Goal: Ask a question: Seek information or help from site administrators or community

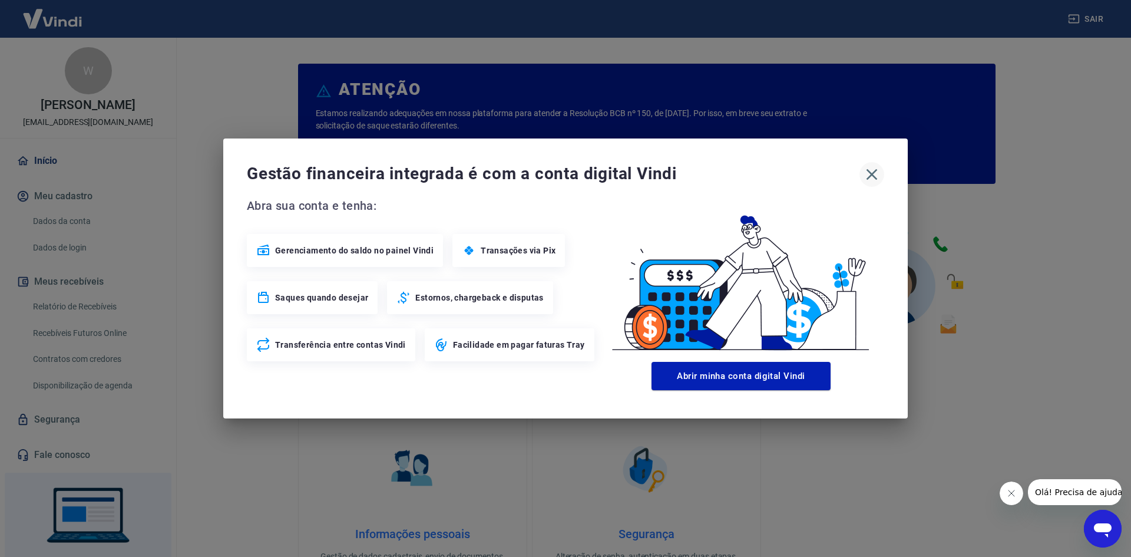
click at [877, 176] on icon "button" at bounding box center [872, 174] width 19 height 19
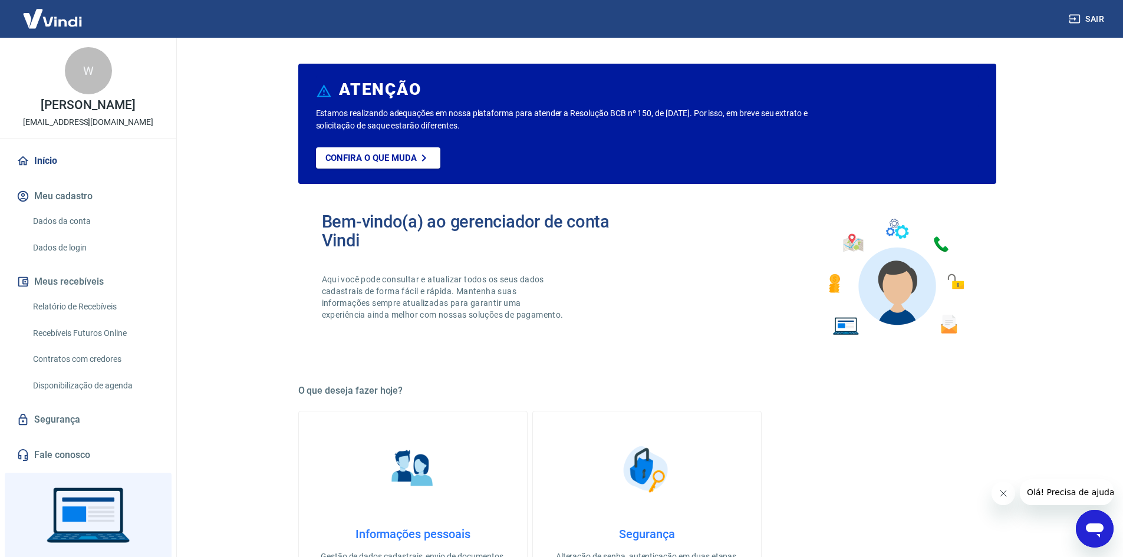
click at [1088, 522] on icon "Abrir janela de mensagens" at bounding box center [1094, 528] width 21 height 21
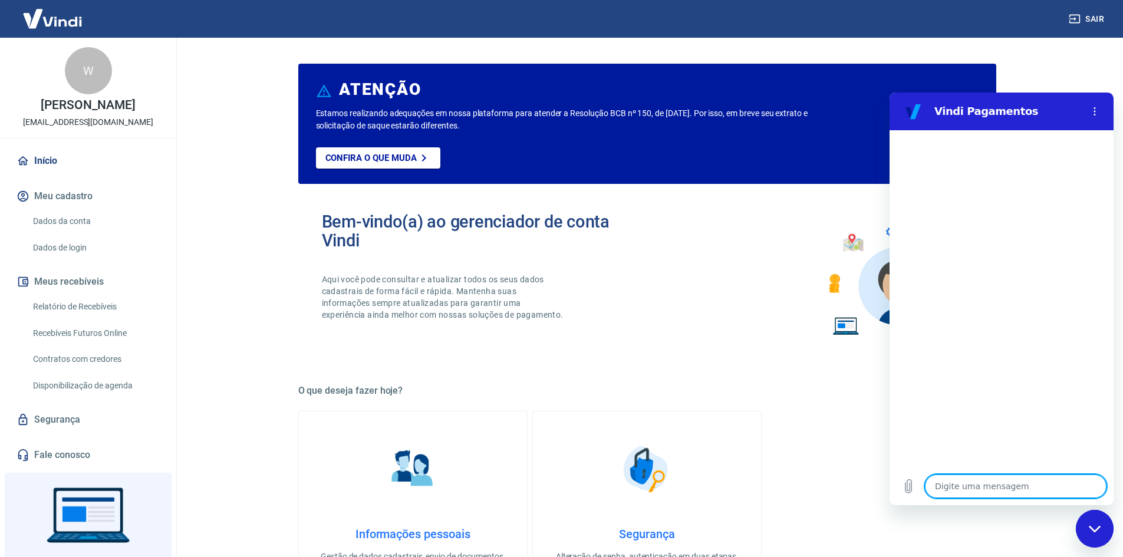
click at [976, 483] on textarea at bounding box center [1016, 486] width 182 height 24
type textarea "a"
type textarea "x"
type textarea "at"
type textarea "x"
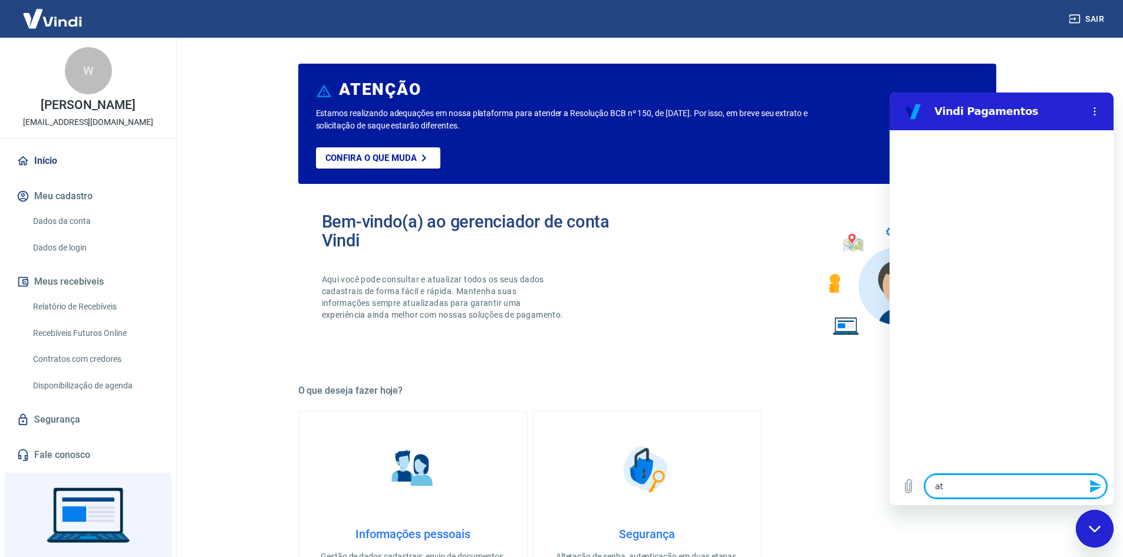
type textarea "ate"
type textarea "x"
type textarea "aten"
type textarea "x"
type textarea "atend"
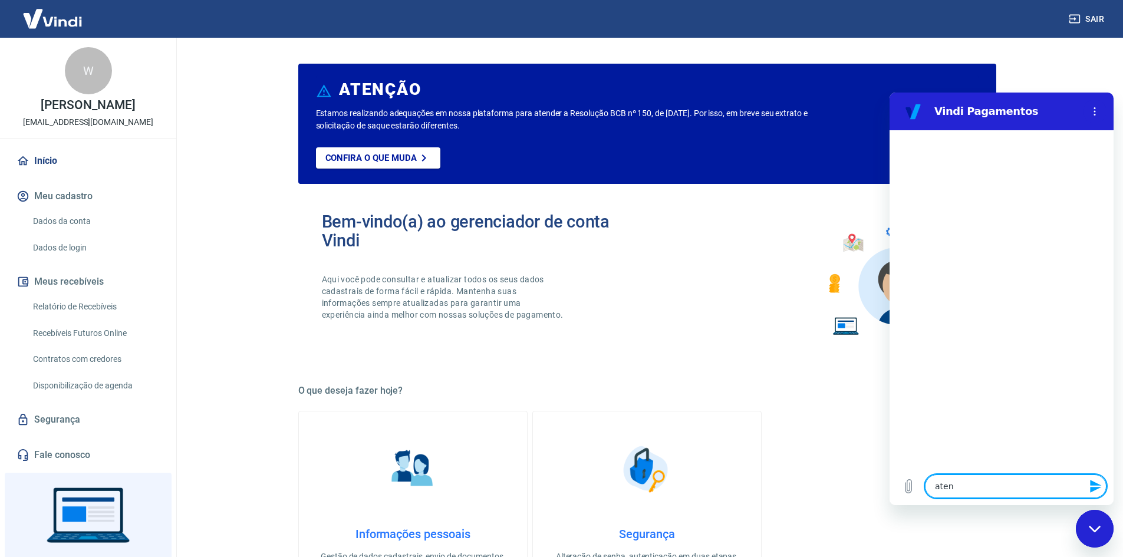
type textarea "x"
type textarea "atende"
type textarea "x"
type textarea "atenden"
type textarea "x"
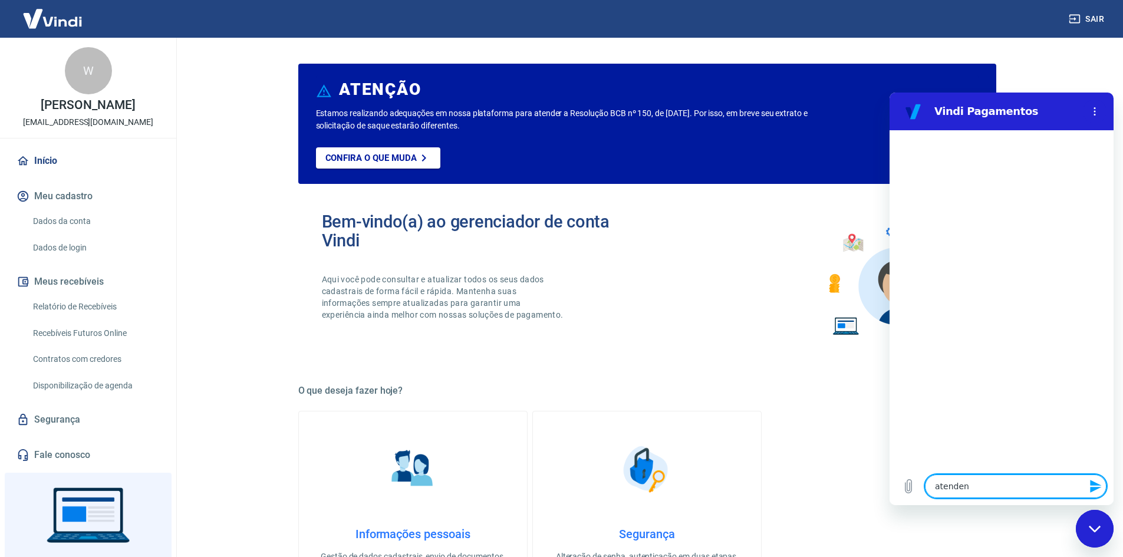
type textarea "atendent"
type textarea "x"
type textarea "atendente"
type textarea "x"
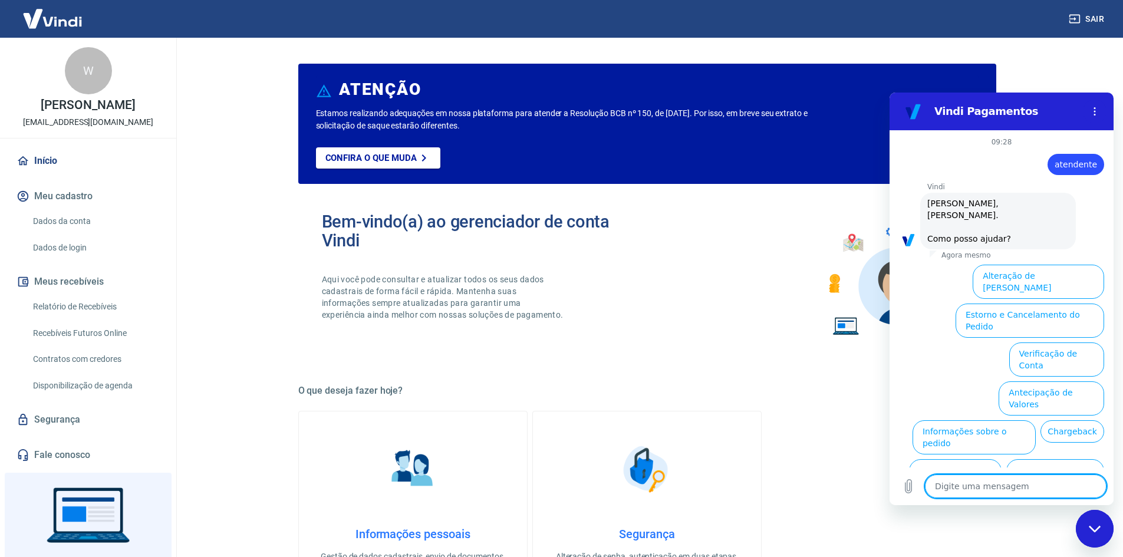
scroll to position [28, 0]
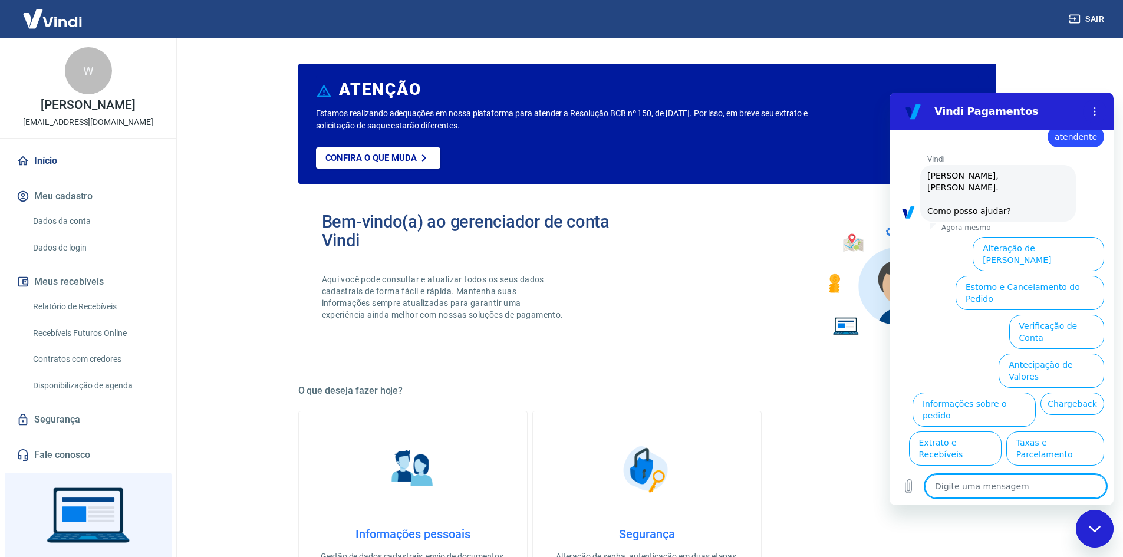
type textarea "a"
type textarea "x"
type textarea "at"
type textarea "x"
type textarea "ate"
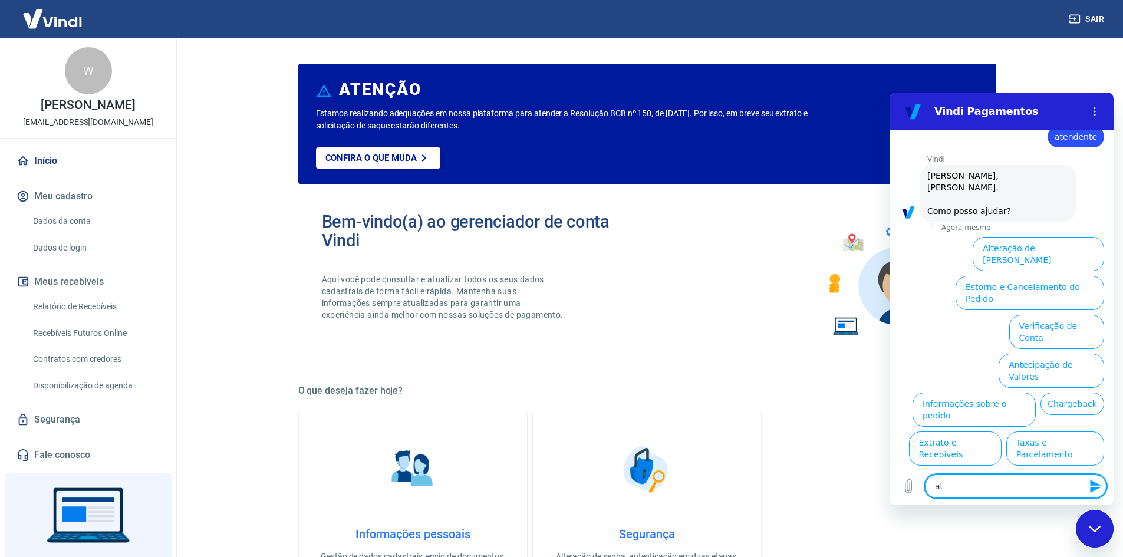
type textarea "x"
type textarea "atem"
type textarea "x"
type textarea "ate"
type textarea "x"
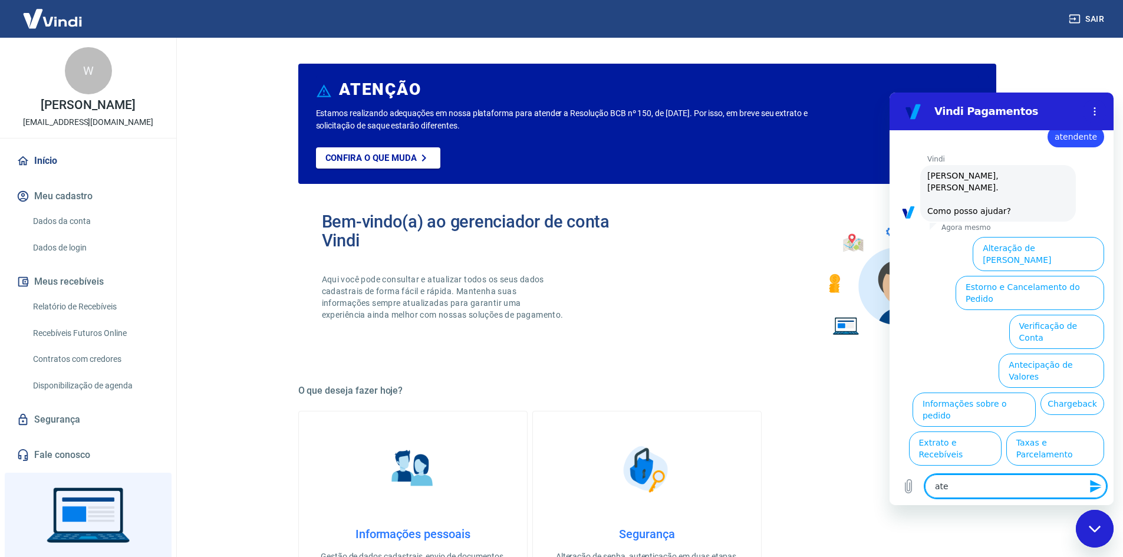
type textarea "aten"
type textarea "x"
type textarea "atend"
type textarea "x"
type textarea "atende"
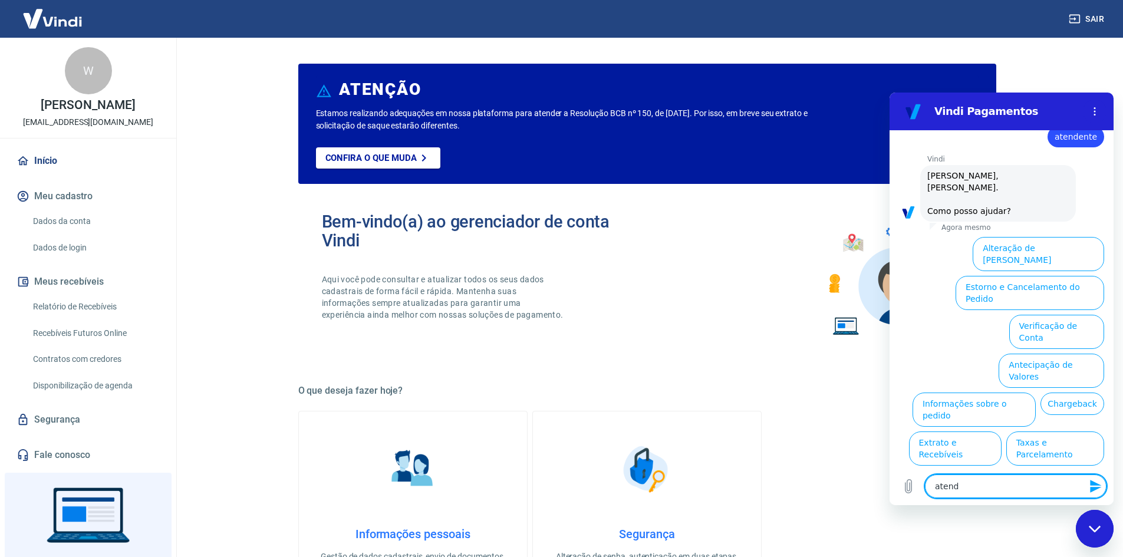
type textarea "x"
type textarea "atenden"
type textarea "x"
type textarea "atendent"
type textarea "x"
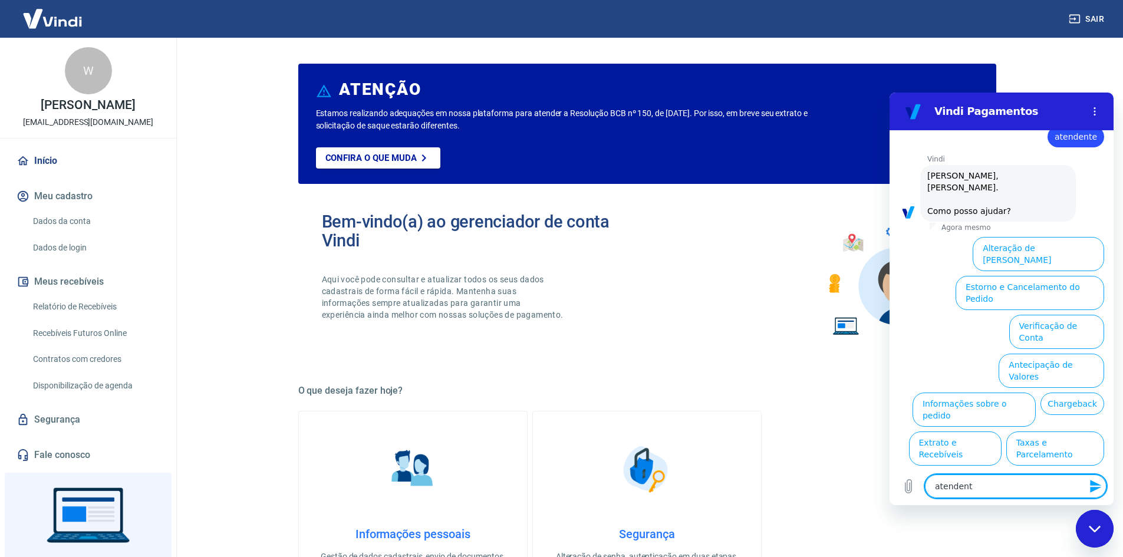
type textarea "atendente"
type textarea "x"
drag, startPoint x: 973, startPoint y: 487, endPoint x: 926, endPoint y: 491, distance: 46.7
click at [926, 491] on textarea "atendente" at bounding box center [1016, 486] width 182 height 24
type textarea "atendente"
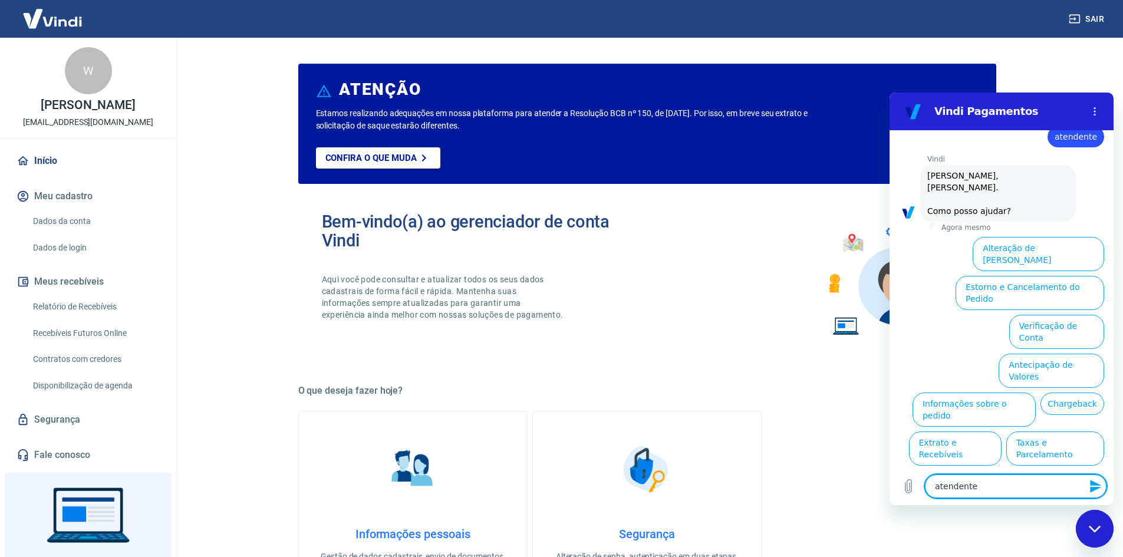
click at [1096, 490] on icon "Enviar mensagem" at bounding box center [1095, 486] width 14 height 14
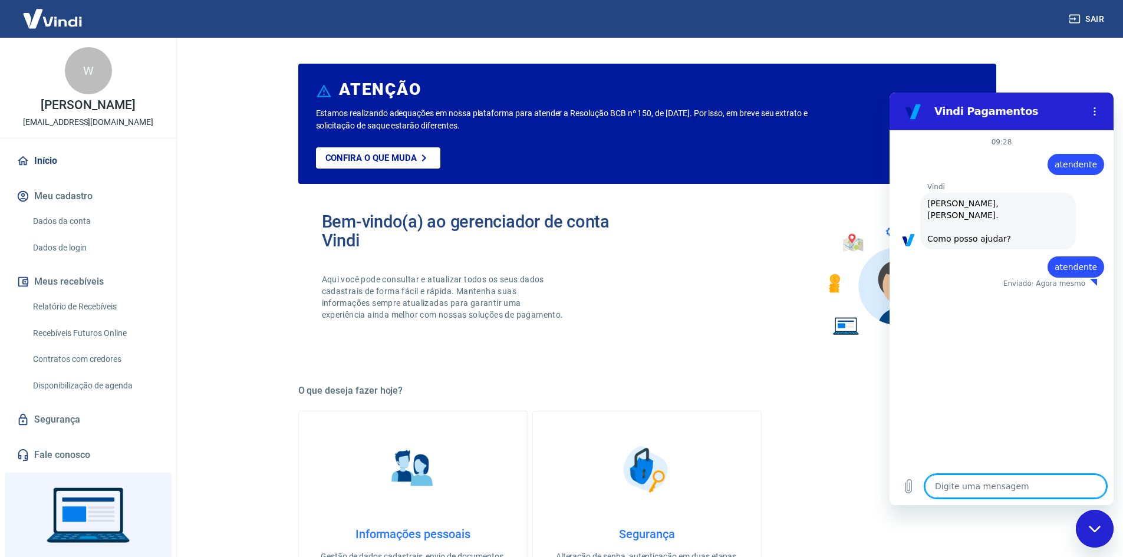
type textarea "x"
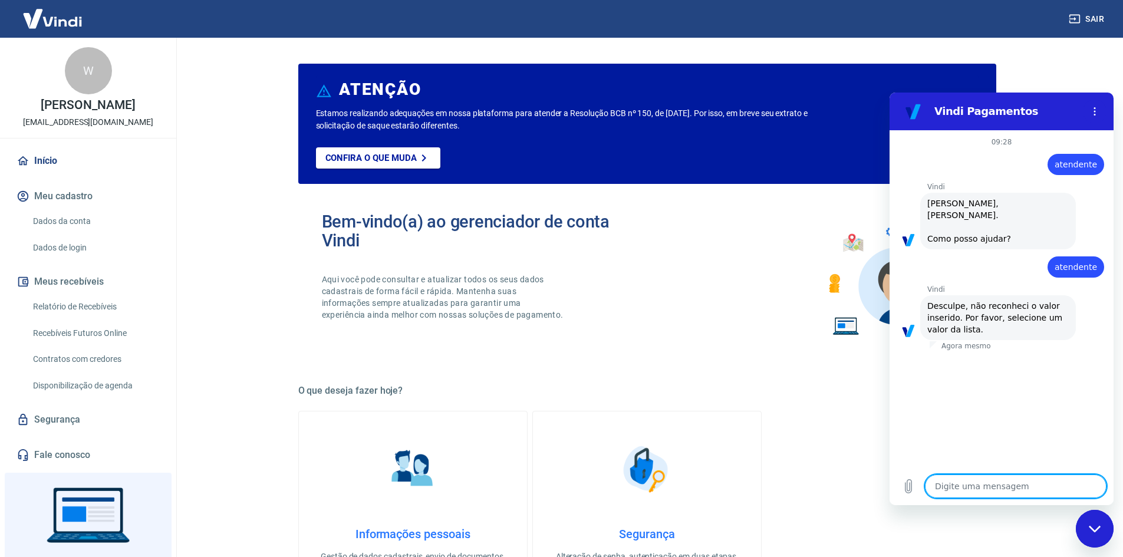
paste textarea "atendente"
type textarea "atendente"
type textarea "x"
type textarea "atendente"
click at [1096, 529] on icon "Fechar janela de mensagens" at bounding box center [1094, 528] width 12 height 6
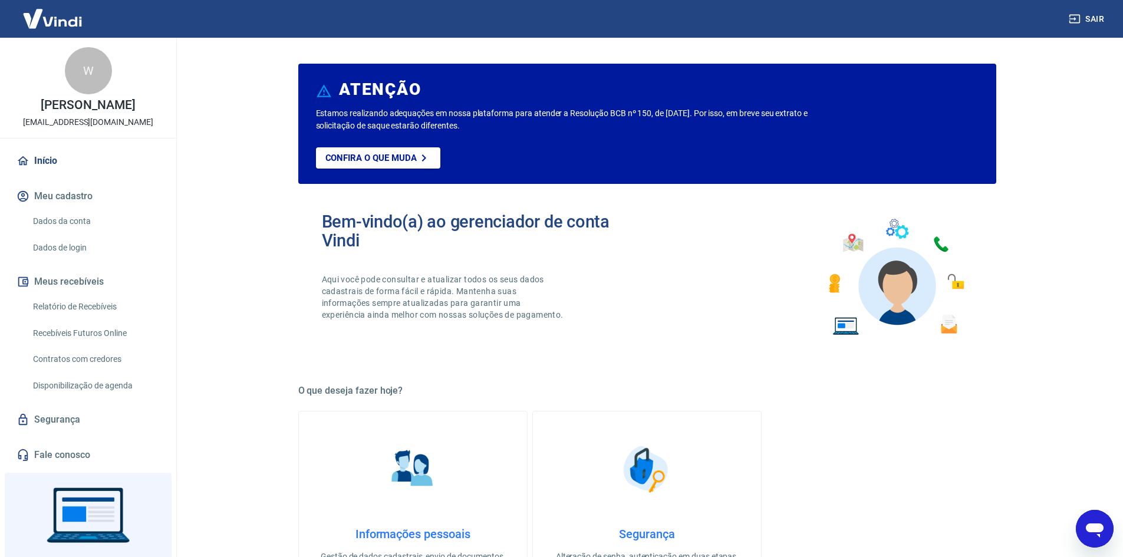
click at [1096, 529] on icon "Abrir janela de mensagens" at bounding box center [1094, 530] width 18 height 14
type textarea "x"
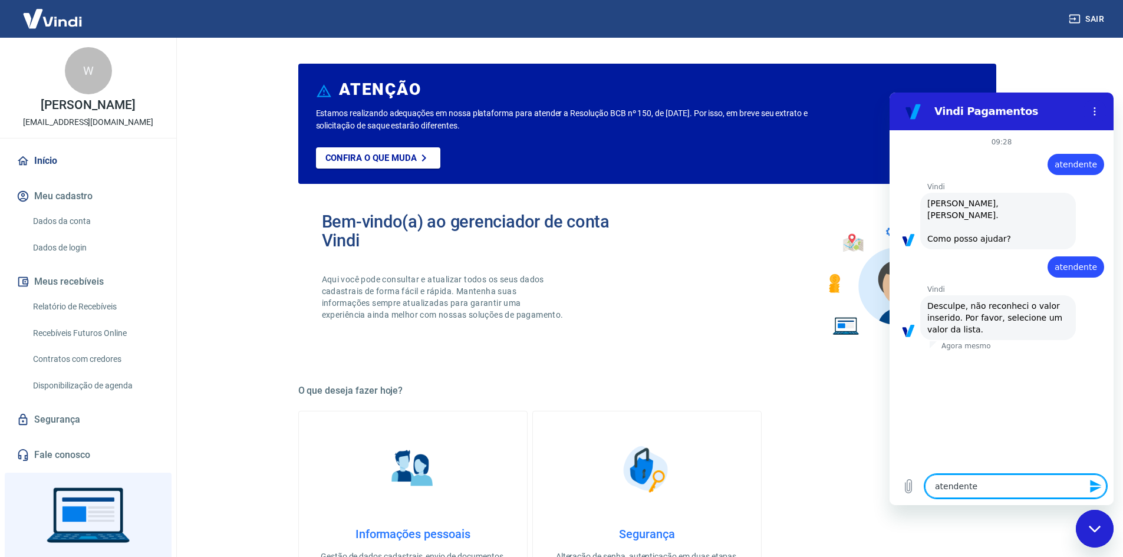
click at [1091, 484] on icon "Enviar mensagem" at bounding box center [1095, 486] width 11 height 13
type textarea "x"
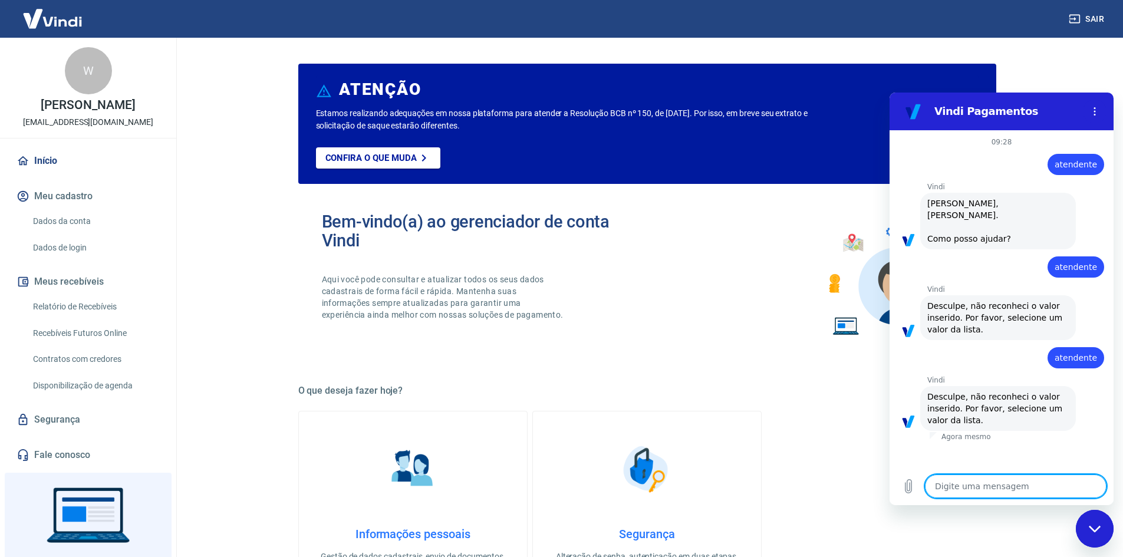
click at [1055, 490] on textarea at bounding box center [1016, 486] width 182 height 24
paste textarea "atendente"
type textarea "atendente"
type textarea "x"
type textarea "atendente"
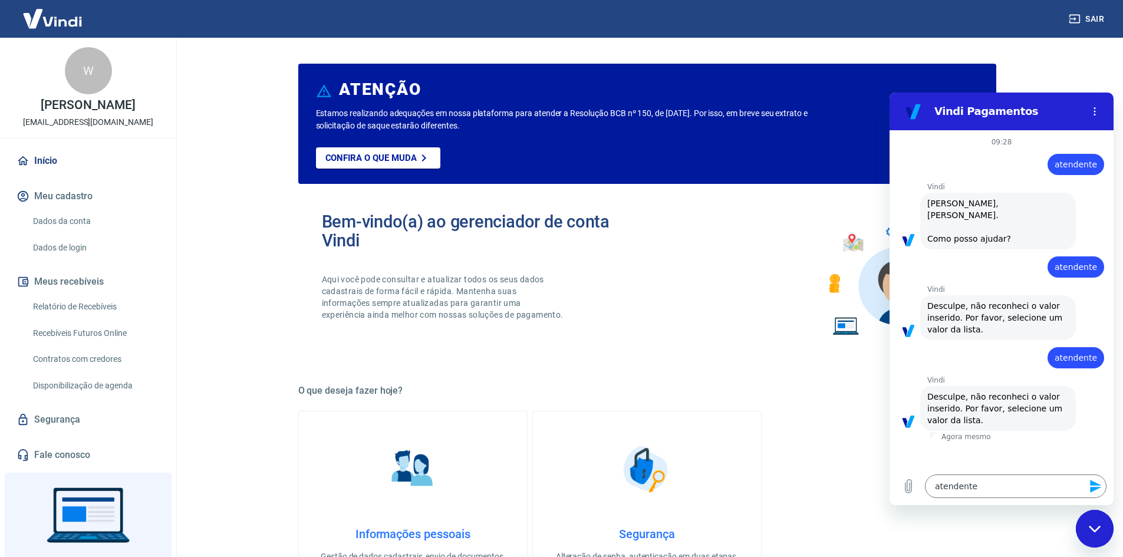
click at [1093, 492] on icon "Enviar mensagem" at bounding box center [1095, 486] width 14 height 14
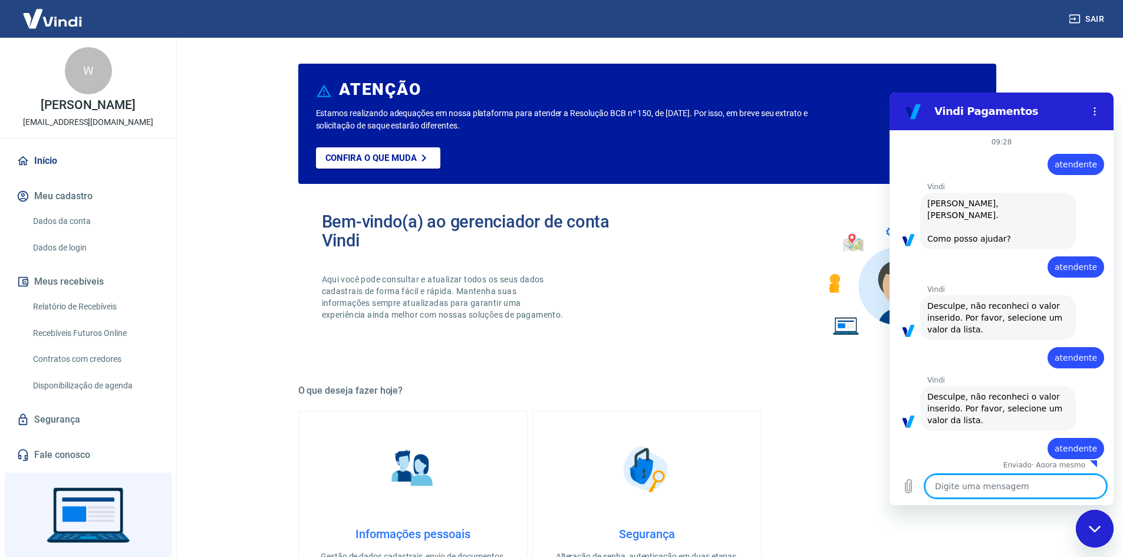
type textarea "x"
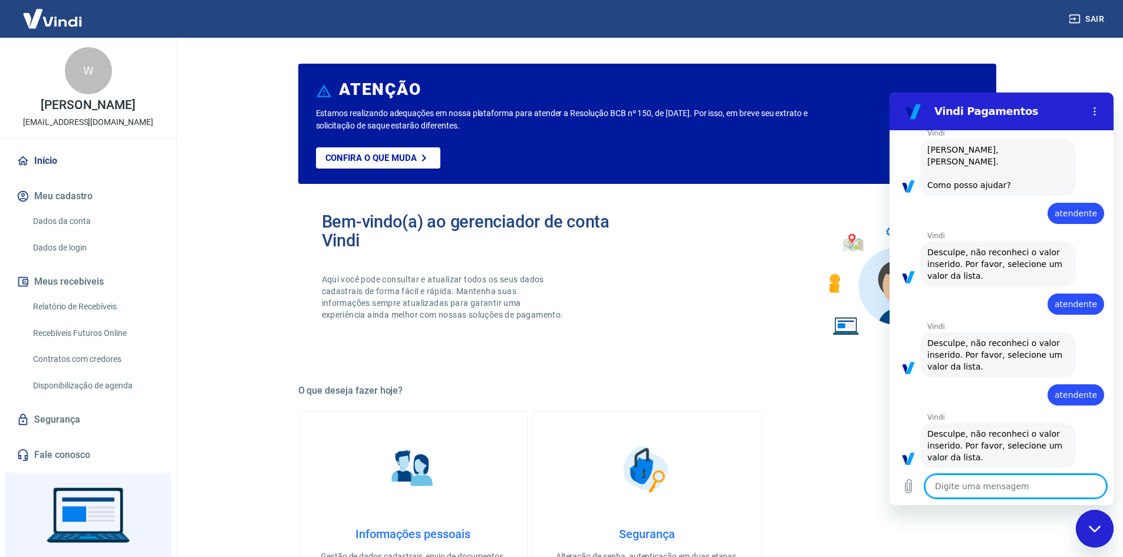
scroll to position [56, 0]
click at [962, 482] on textarea at bounding box center [1016, 486] width 182 height 24
paste textarea "atendente"
type textarea "atendente"
type textarea "x"
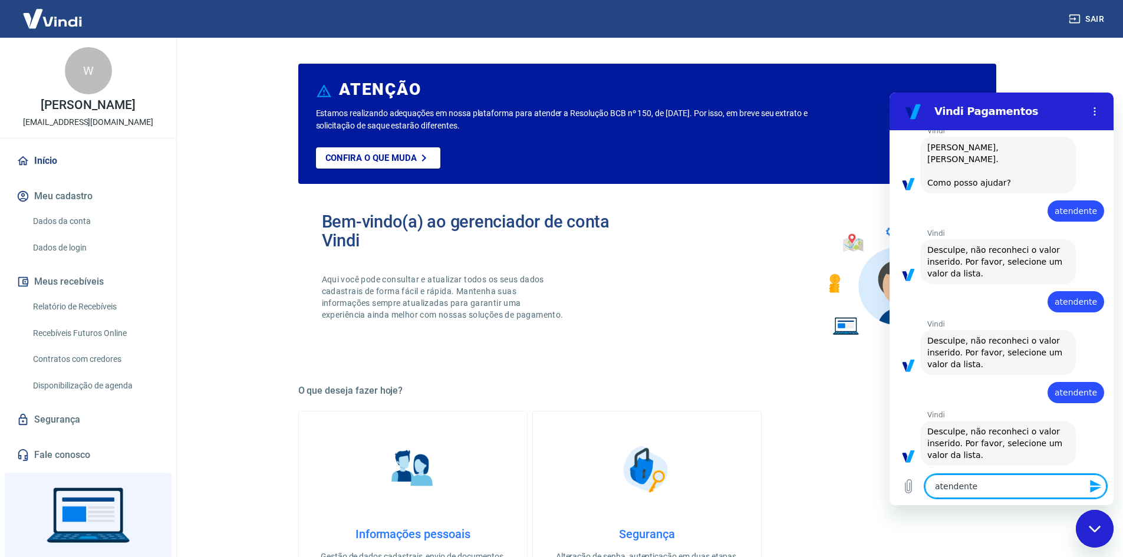
type textarea "atendente"
click at [1088, 481] on icon "Enviar mensagem" at bounding box center [1095, 486] width 14 height 14
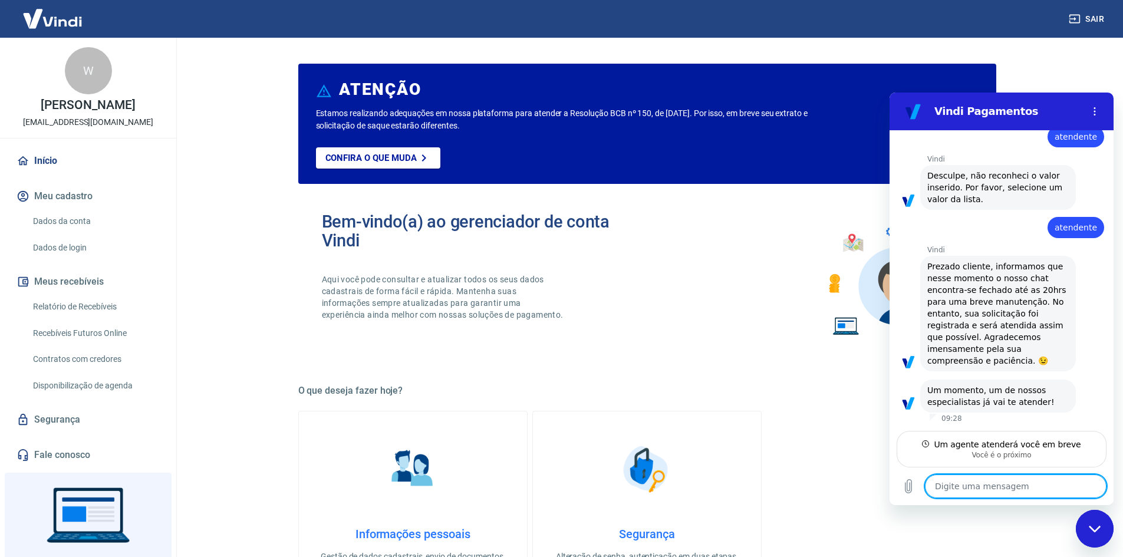
scroll to position [300, 0]
type textarea "x"
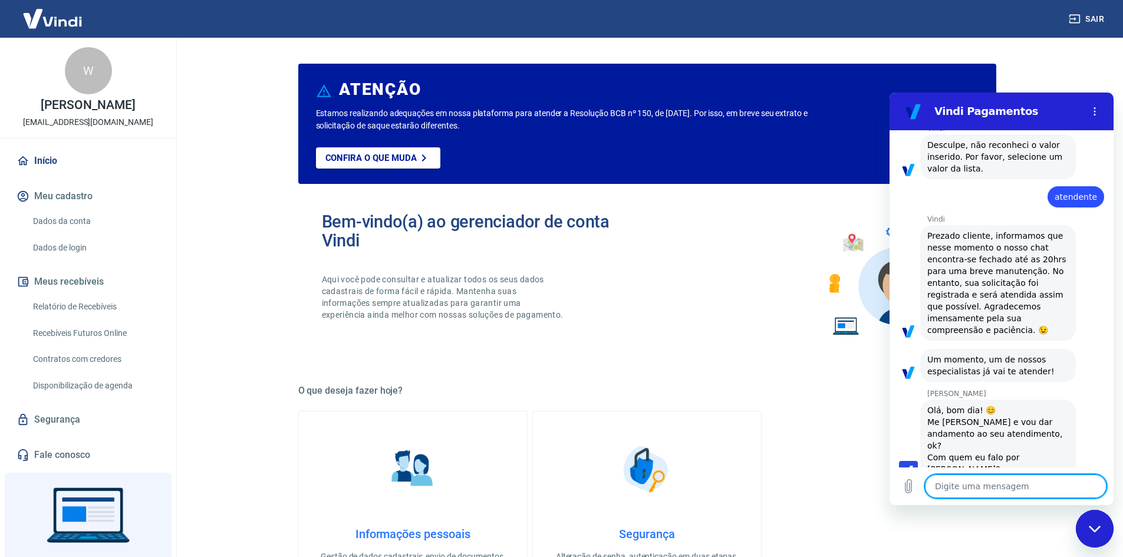
scroll to position [345, 0]
click at [990, 490] on textarea at bounding box center [1016, 486] width 182 height 24
type textarea "w"
type textarea "x"
type textarea "wi"
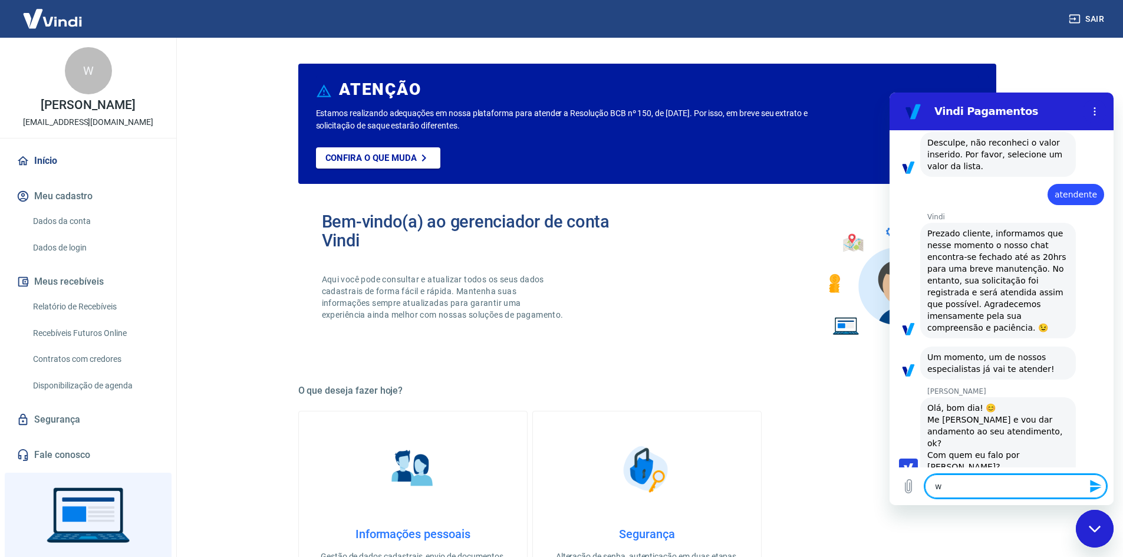
type textarea "x"
type textarea "wil"
type textarea "x"
type textarea "will"
type textarea "x"
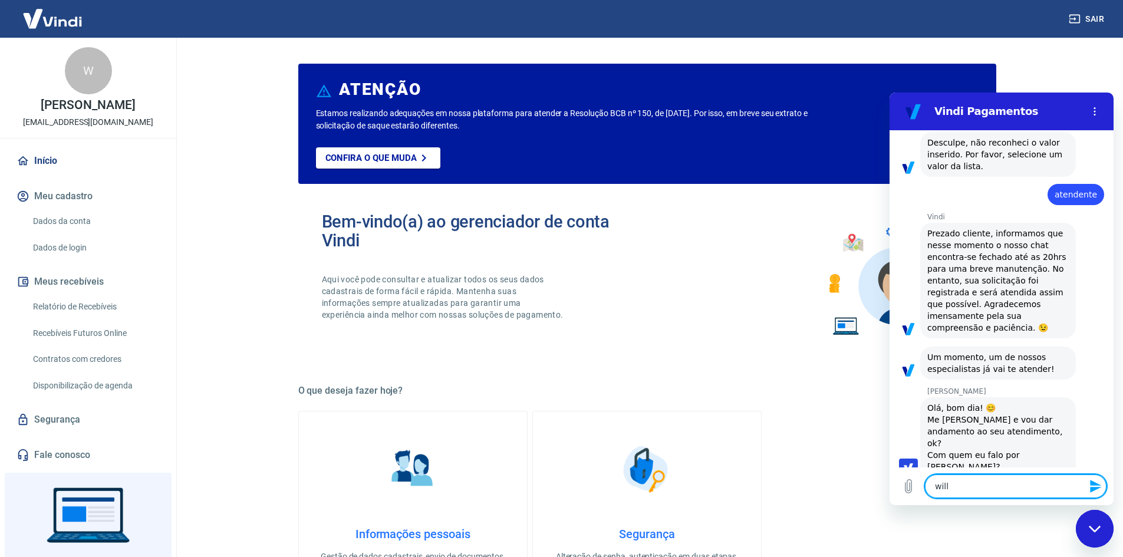
type textarea "willi"
type textarea "x"
type textarea "willia"
type textarea "x"
type textarea "william"
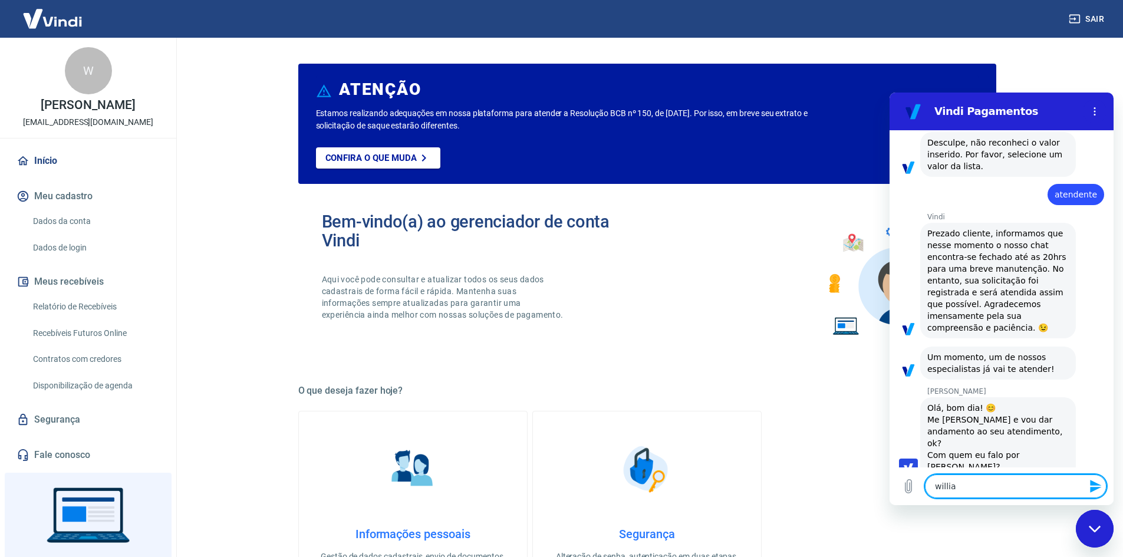
type textarea "x"
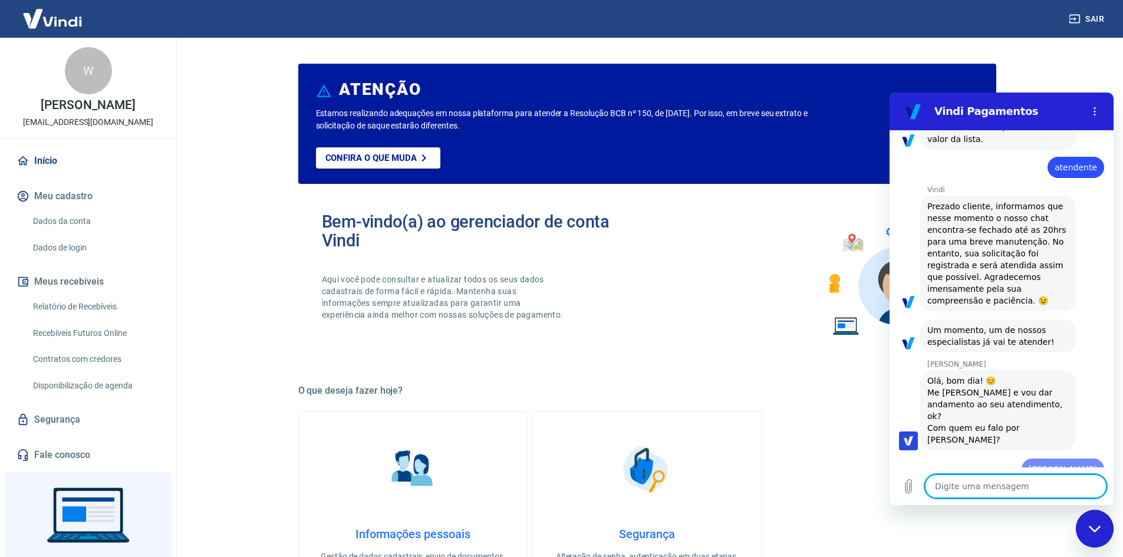
type textarea "x"
type textarea "t"
type textarea "x"
type textarea "te"
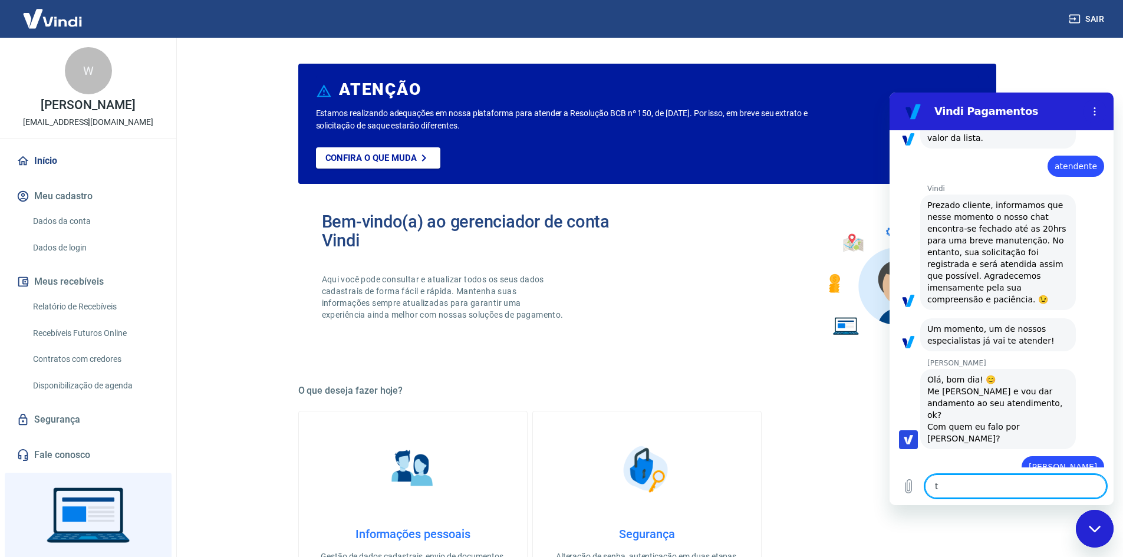
type textarea "x"
type textarea "ten"
type textarea "x"
type textarea "tenh"
type textarea "x"
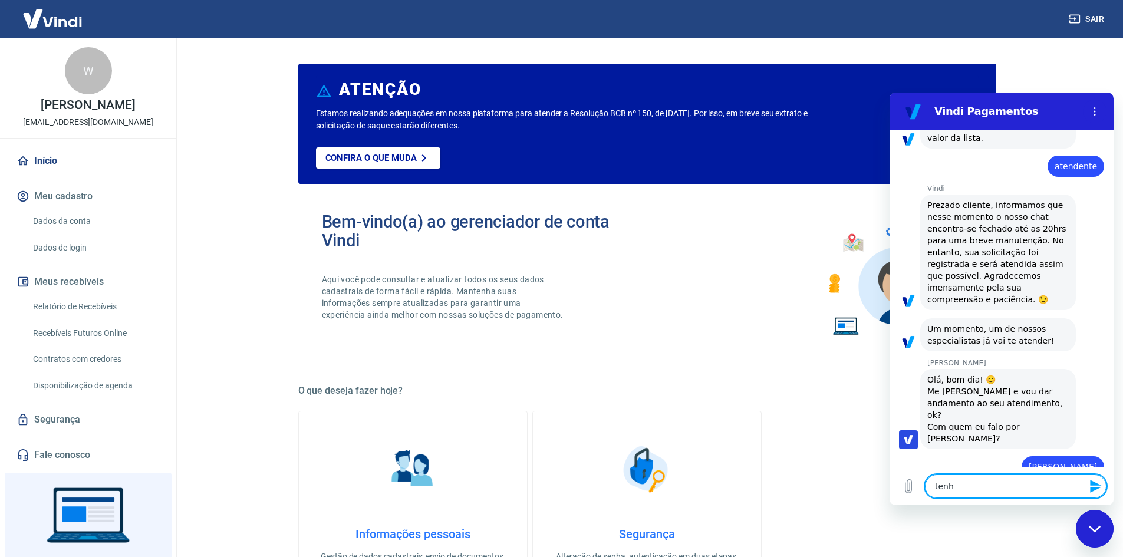
type textarea "tenho"
type textarea "x"
type textarea "tenho"
type textarea "x"
type textarea "tenho a"
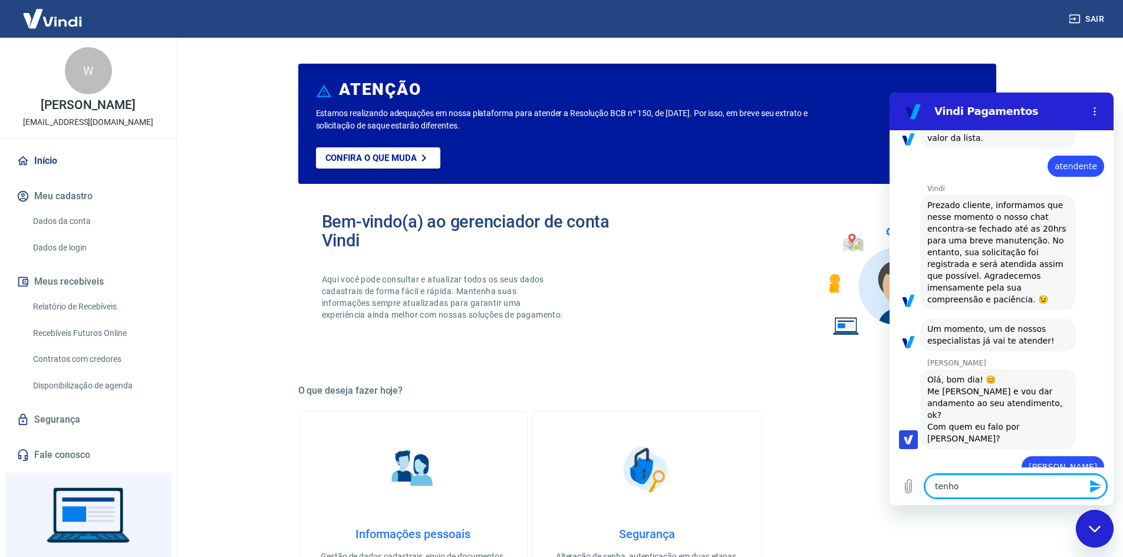
type textarea "x"
type textarea "tenho al"
type textarea "x"
type textarea "tenho alg"
type textarea "x"
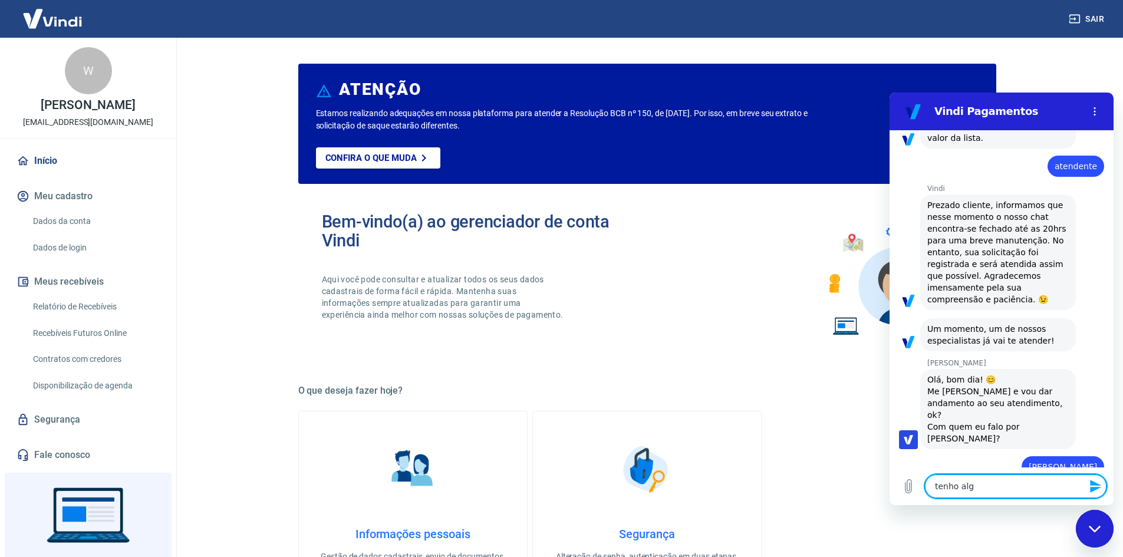
type textarea "tenho algu"
type textarea "x"
type textarea "tenho algun"
type textarea "x"
type textarea "tenho alguns"
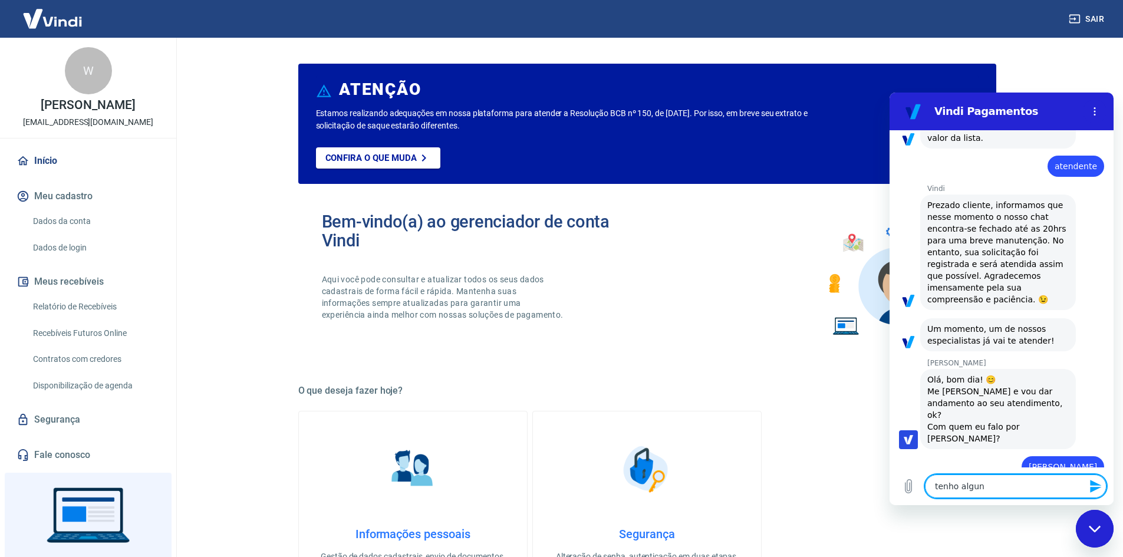
type textarea "x"
type textarea "tenho alguns"
type textarea "x"
type textarea "tenho alguns r"
type textarea "x"
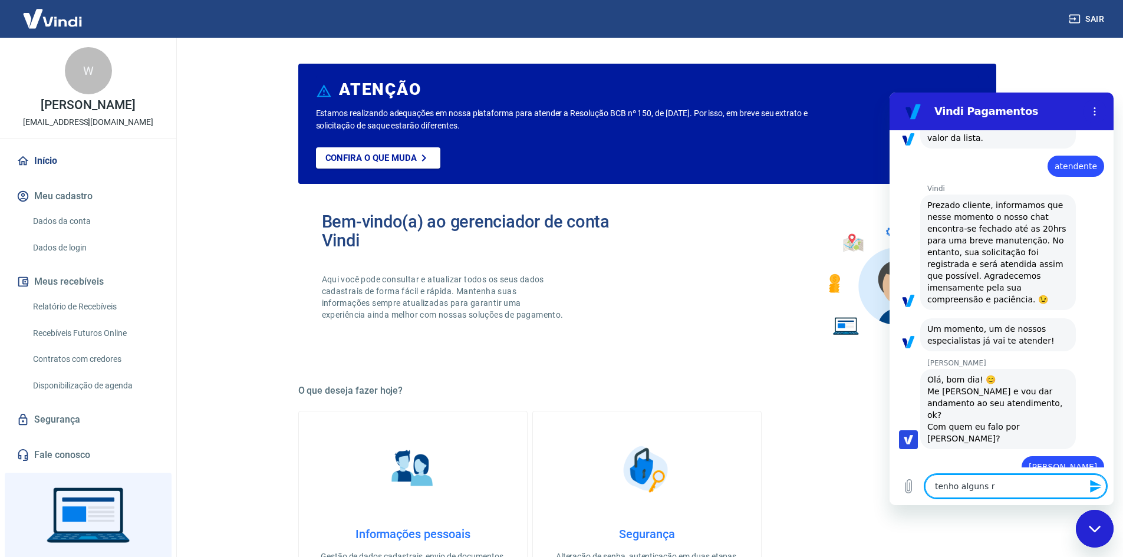
type textarea "tenho alguns re"
type textarea "x"
type textarea "tenho alguns rec"
type textarea "x"
type textarea "tenho alguns rece"
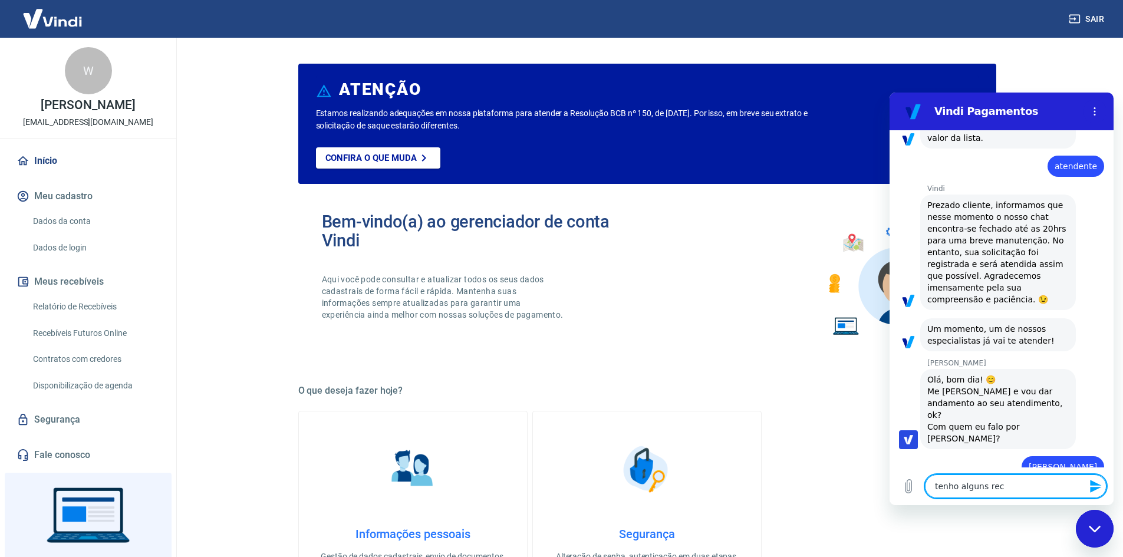
type textarea "x"
type textarea "tenho alguns receb"
type textarea "x"
type textarea "tenho alguns recebo"
type textarea "x"
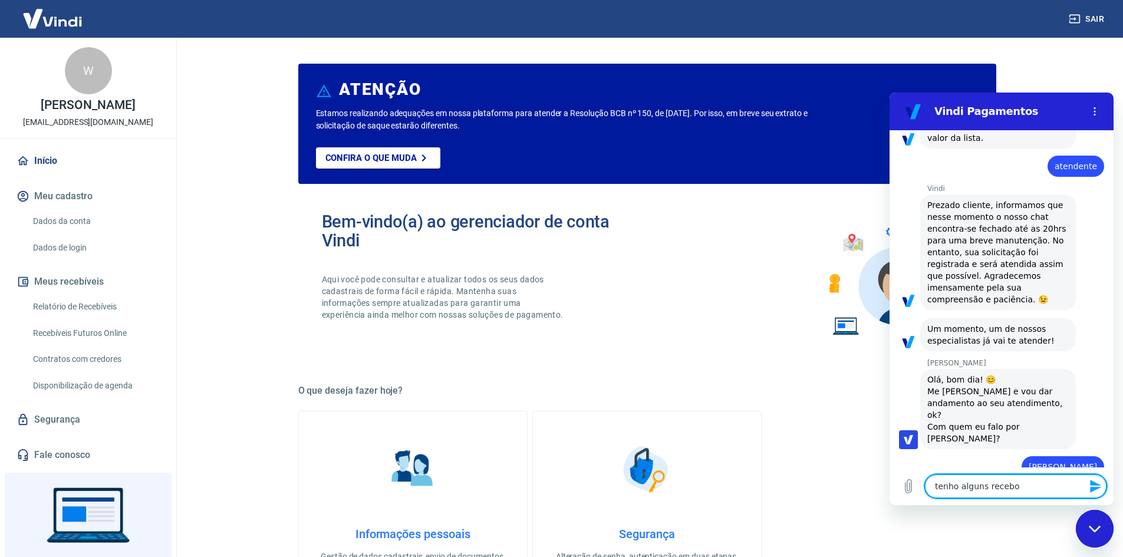
type textarea "tenho alguns receb"
type textarea "x"
type textarea "tenho alguns recebi"
type textarea "x"
type textarea "tenho alguns recebiv"
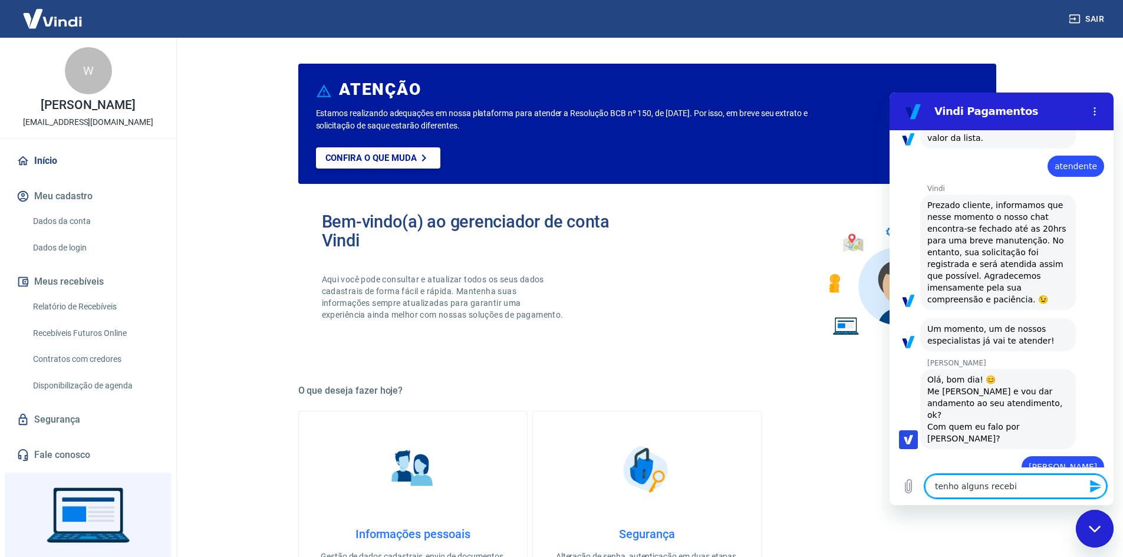
type textarea "x"
type textarea "tenho alguns recebive"
type textarea "x"
type textarea "tenho alguns recebivei"
type textarea "x"
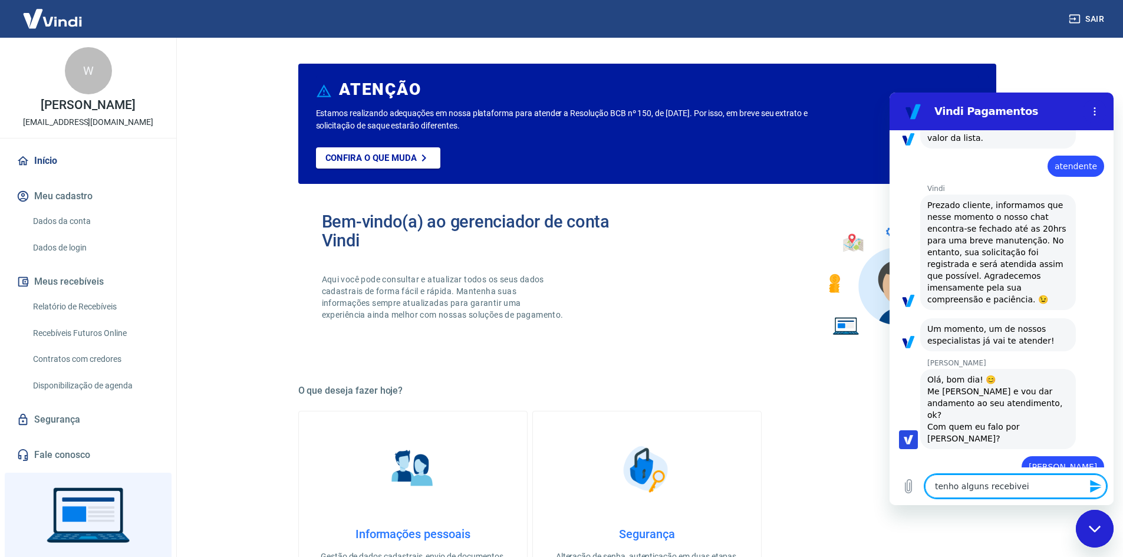
type textarea "tenho alguns recebiveis"
type textarea "x"
type textarea "tenho alguns recebiveis"
type textarea "x"
type textarea "tenho alguns recebiveis d"
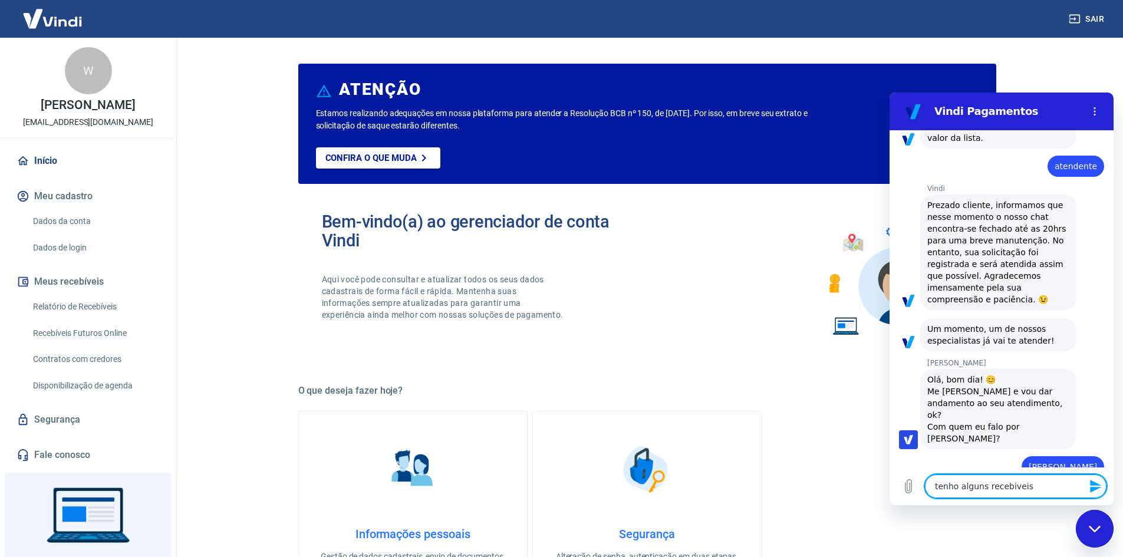
type textarea "x"
type textarea "tenho alguns recebiveis de"
type textarea "x"
type textarea "tenho alguns recebiveis des"
type textarea "x"
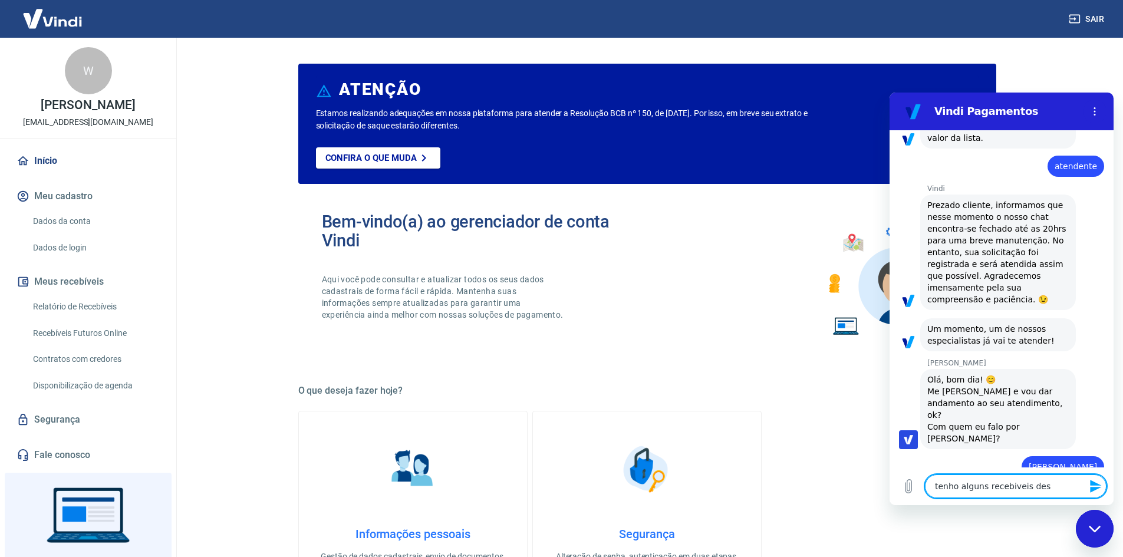
type textarea "tenho alguns recebiveis desd"
type textarea "x"
type textarea "tenho alguns recebiveis desde"
type textarea "x"
type textarea "tenho alguns recebiveis desde"
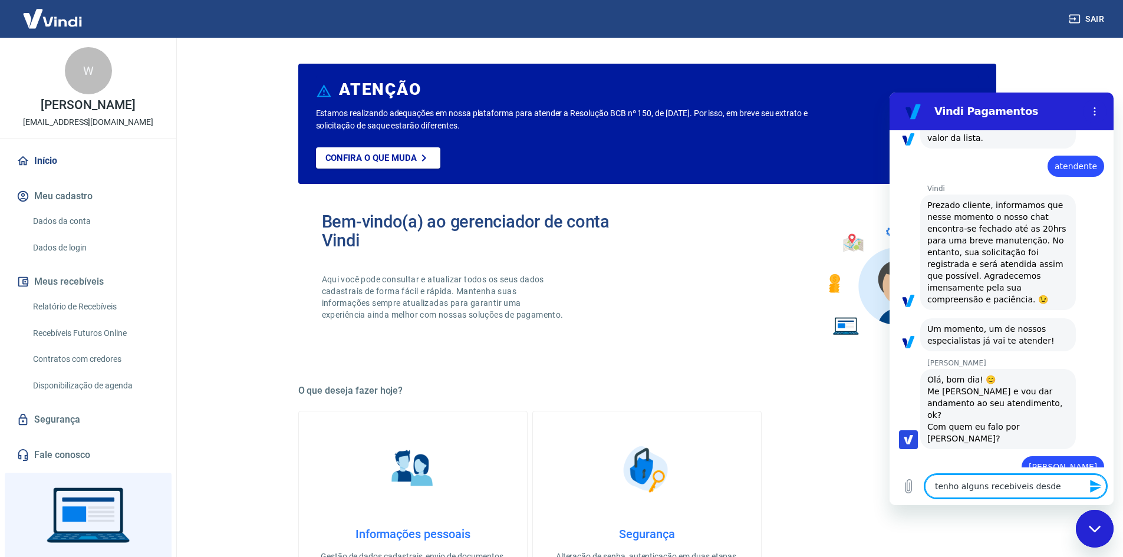
type textarea "x"
type textarea "tenho alguns recebiveis desde o"
type textarea "x"
type textarea "tenho alguns recebiveis desde o"
type textarea "x"
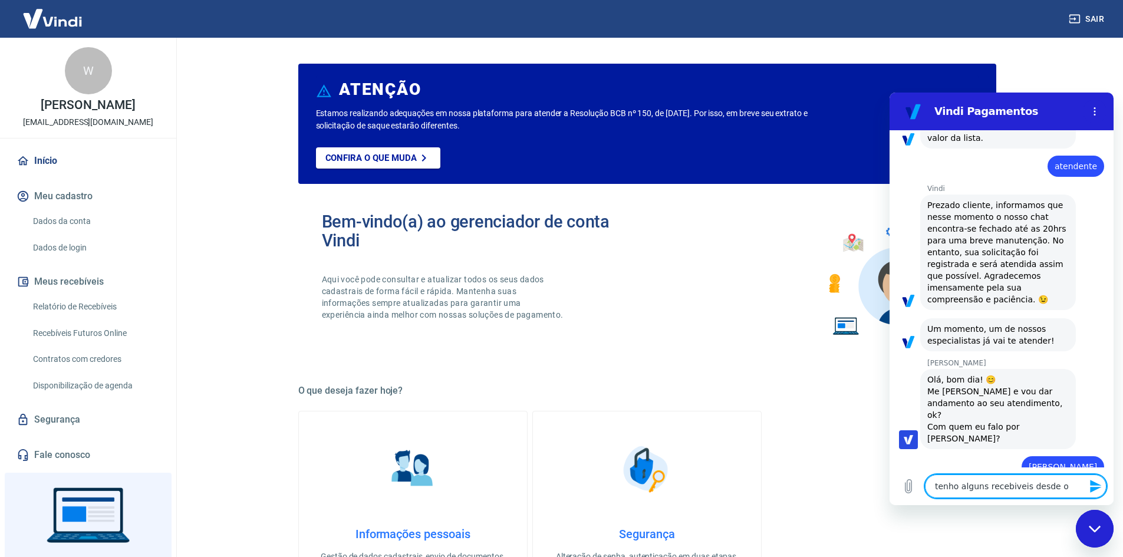
type textarea "tenho alguns recebiveis desde o d"
type textarea "x"
type textarea "tenho alguns recebiveis desde o di"
type textarea "x"
type textarea "tenho alguns recebiveis desde o dia"
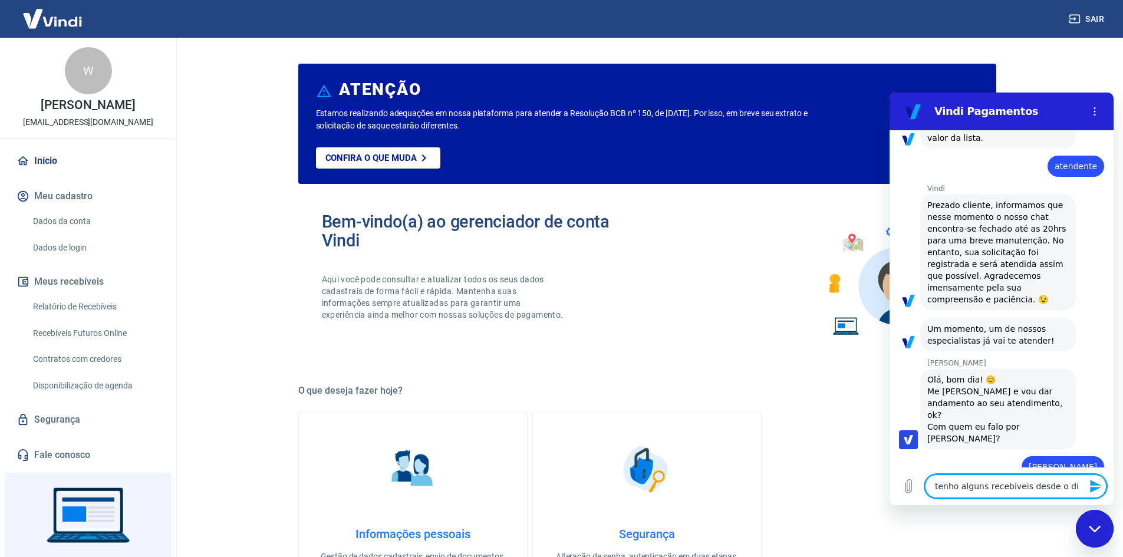
type textarea "x"
type textarea "tenho alguns recebiveis desde o dia"
type textarea "x"
type textarea "tenho alguns recebiveis desde o dia 2"
type textarea "x"
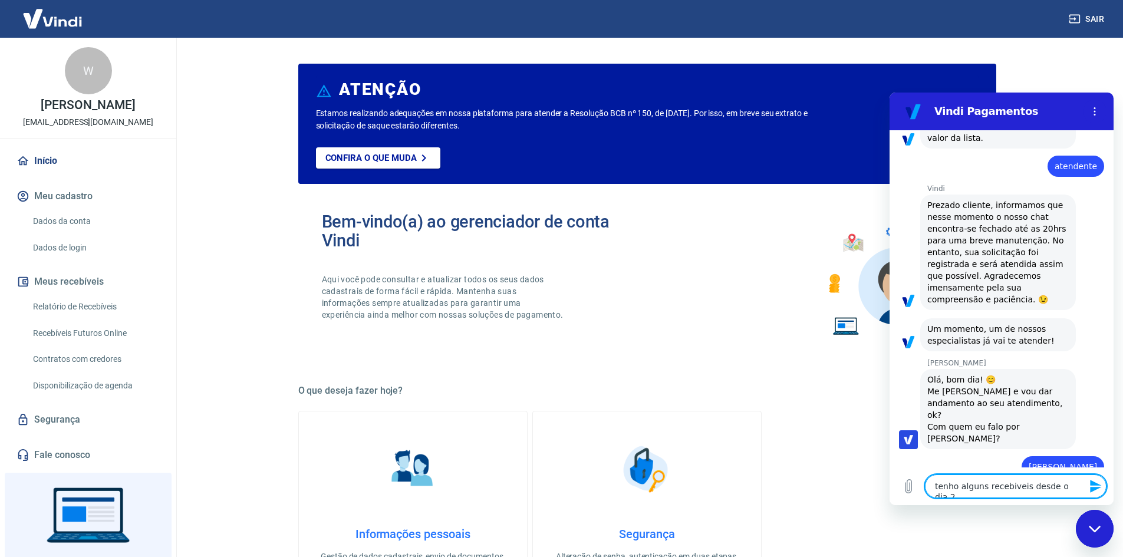
type textarea "tenho alguns recebiveis desde o dia 21"
type textarea "x"
type textarea "tenho alguns recebiveis desde o dia 21"
type textarea "x"
type textarea "tenho alguns recebiveis desde o dia 21 d"
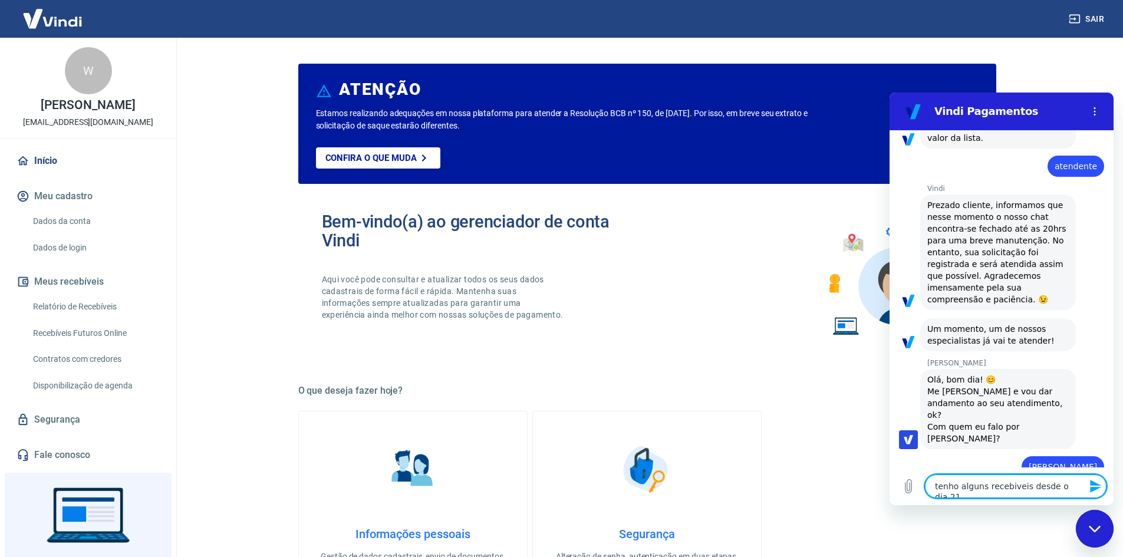
type textarea "x"
type textarea "tenho alguns recebiveis desde o dia 21 de"
type textarea "x"
type textarea "tenho alguns recebiveis desde o dia 21 de"
type textarea "x"
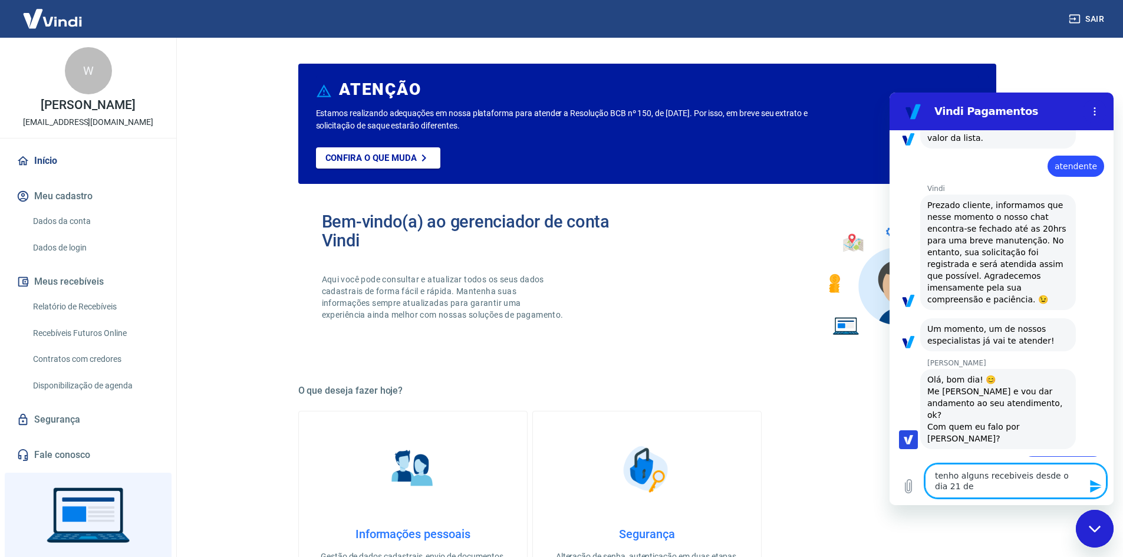
type textarea "tenho alguns recebiveis desde o dia 21 de a"
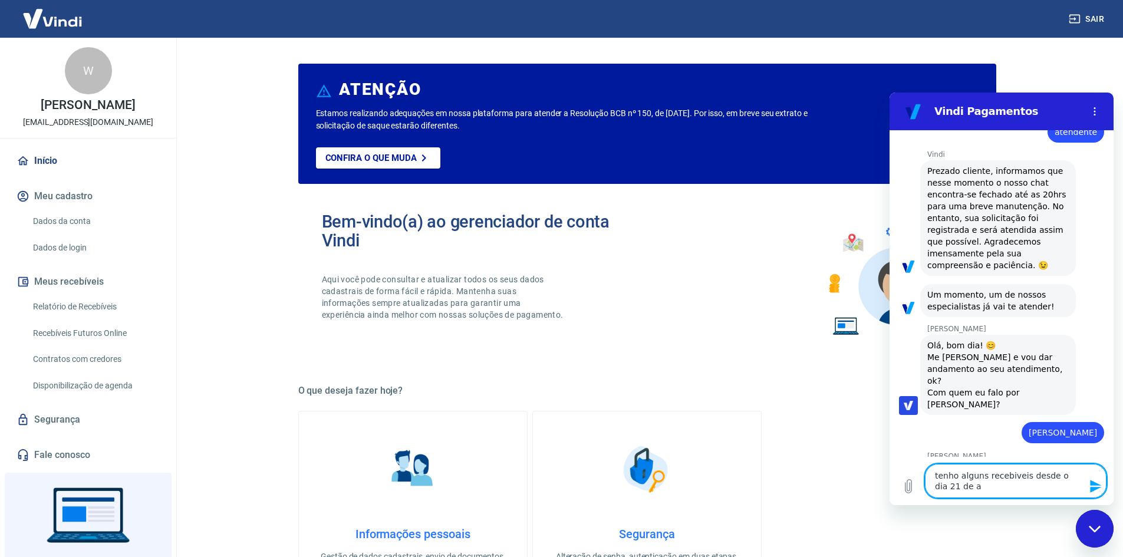
type textarea "x"
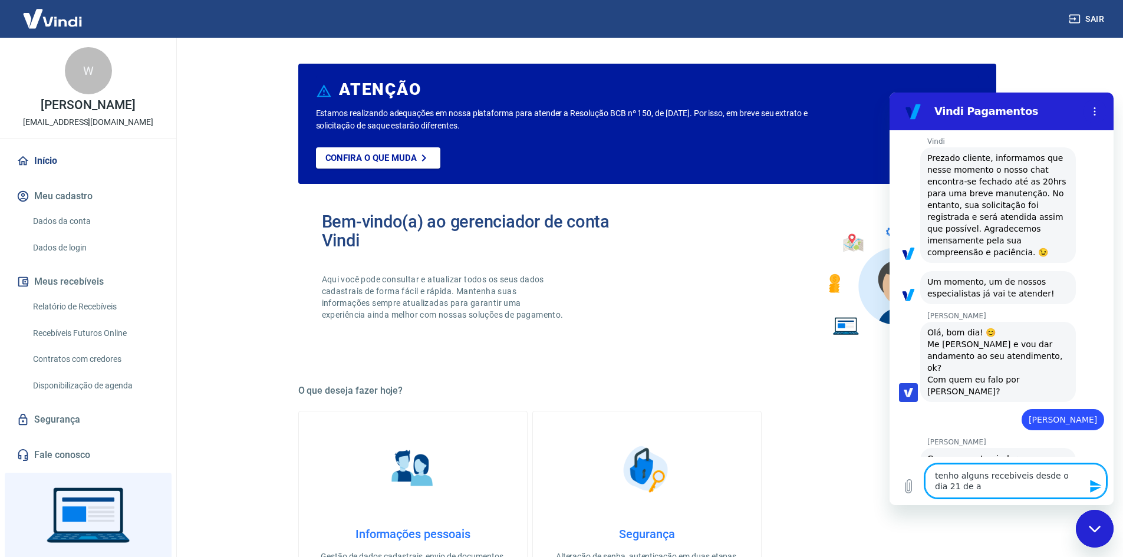
type textarea "tenho alguns recebiveis desde o dia 21 de ag"
type textarea "x"
type textarea "tenho alguns recebiveis desde o dia 21 de ago"
type textarea "x"
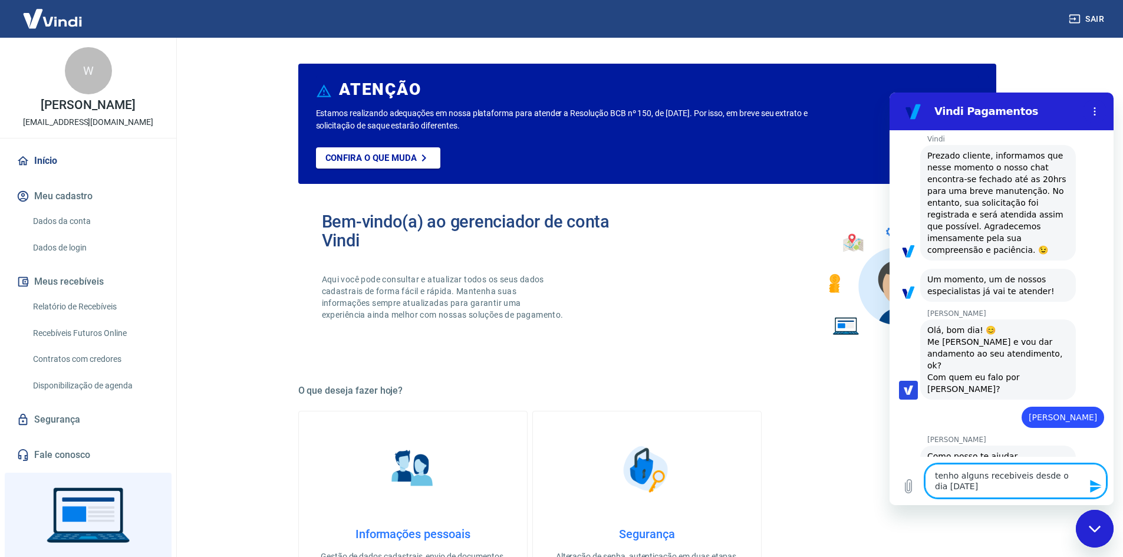
type textarea "tenho alguns recebiveis desde o dia 21 de agos"
type textarea "x"
type textarea "tenho alguns recebiveis desde o dia 21 de agost"
type textarea "x"
type textarea "tenho alguns recebiveis desde o dia 21 de agosto"
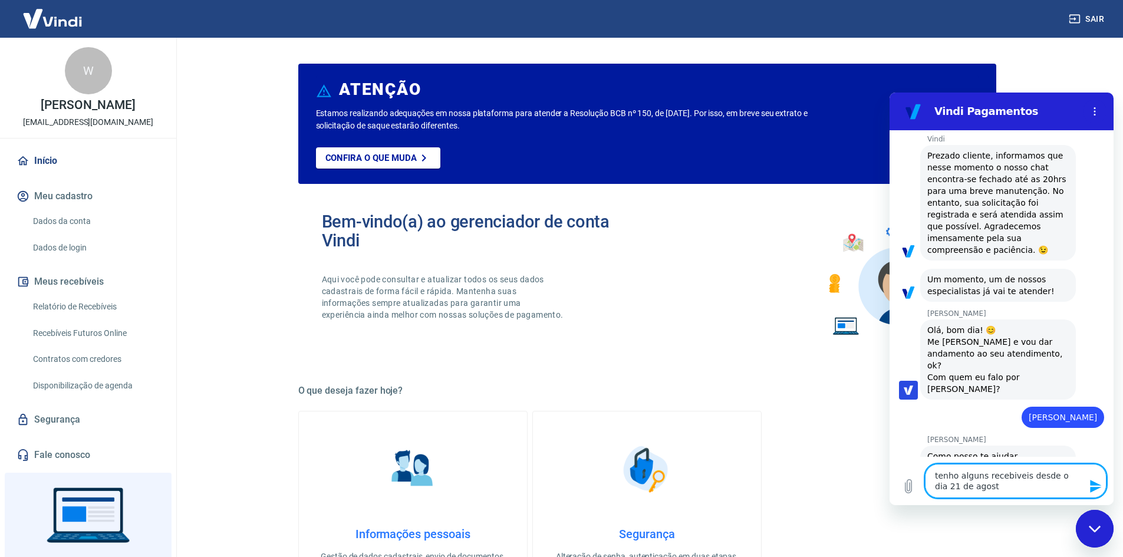
type textarea "x"
type textarea "tenho alguns recebiveis desde o dia 21 de agosto"
type textarea "x"
type textarea "tenho alguns recebiveis desde o dia 21 de agosto q"
type textarea "x"
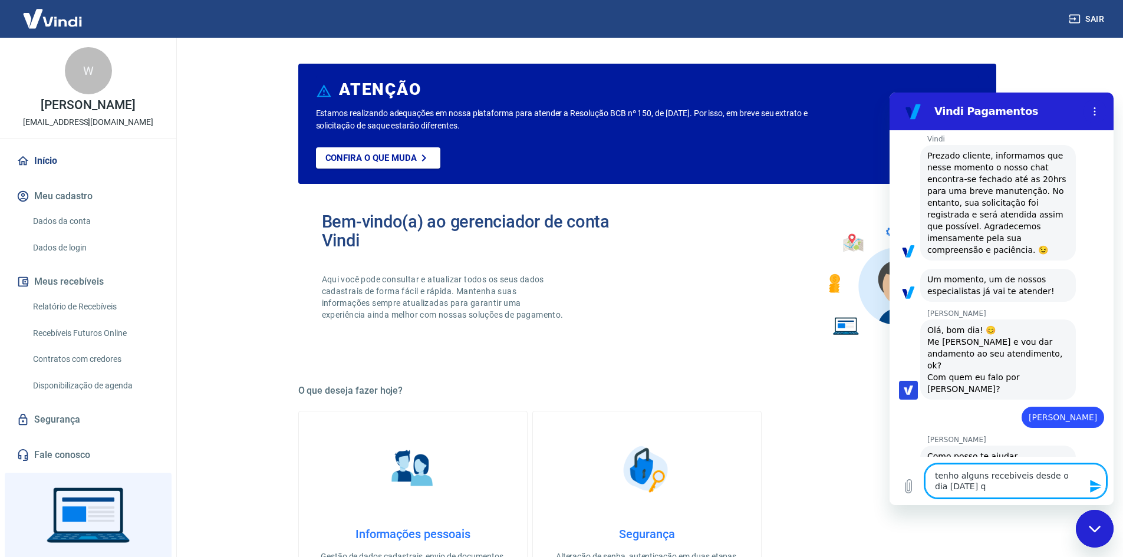
type textarea "tenho alguns recebiveis desde o dia 21 de agosto qu"
type textarea "x"
type textarea "tenho alguns recebiveis desde o dia 21 de agosto que"
type textarea "x"
type textarea "tenho alguns recebiveis desde o dia 21 de agosto que"
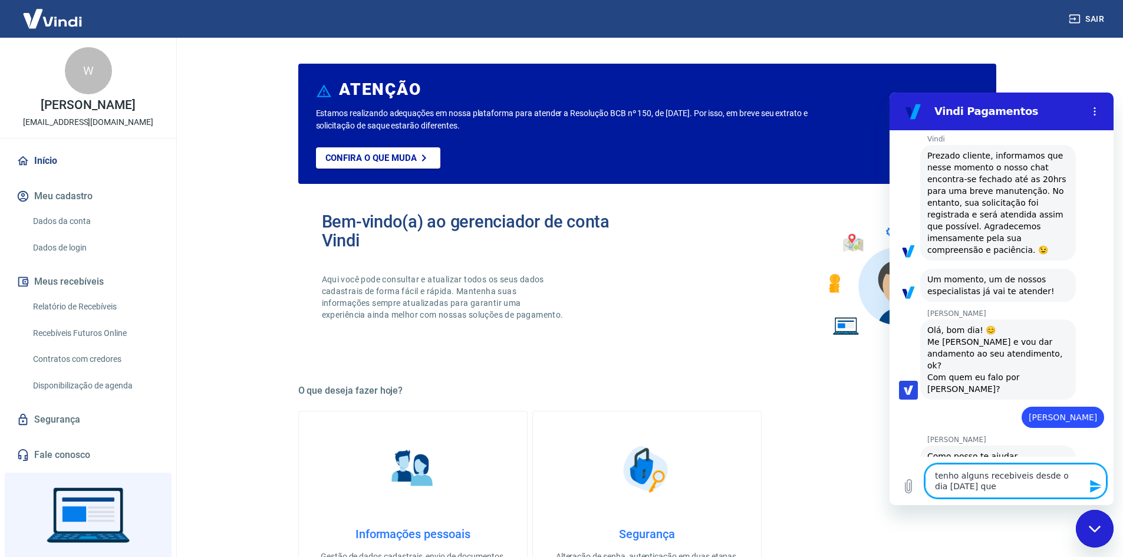
type textarea "x"
type textarea "tenho alguns recebiveis desde o dia 21 de agosto que n"
type textarea "x"
type textarea "tenho alguns recebiveis desde o dia 21 de agosto que na"
type textarea "x"
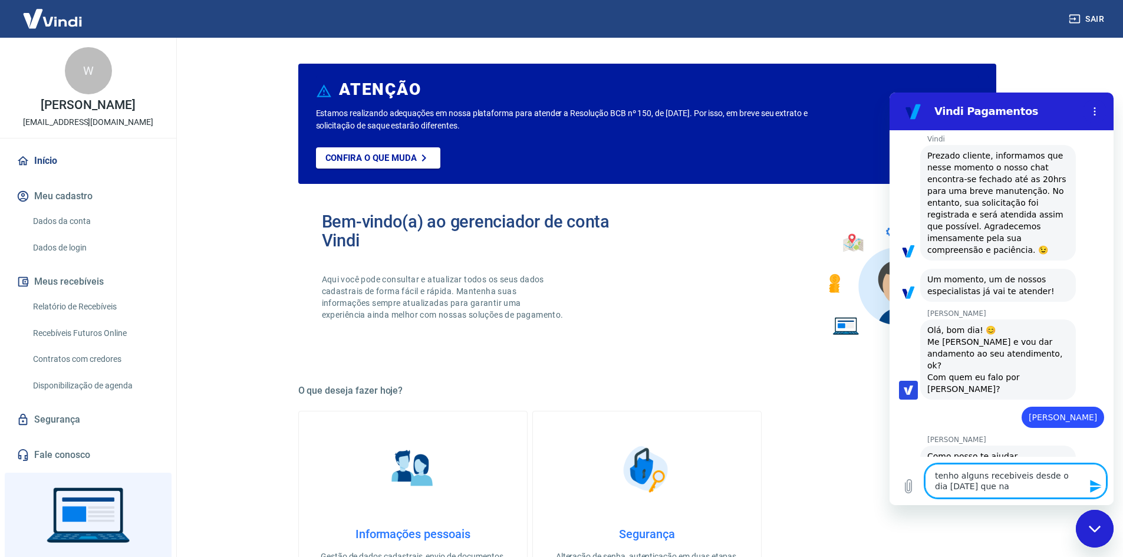
type textarea "tenho alguns recebiveis desde o dia 21 de agosto que nao"
type textarea "x"
type textarea "tenho alguns recebiveis desde o dia 21 de agosto que nao"
type textarea "x"
type textarea "tenho alguns recebiveis desde o dia 21 de agosto que nao f"
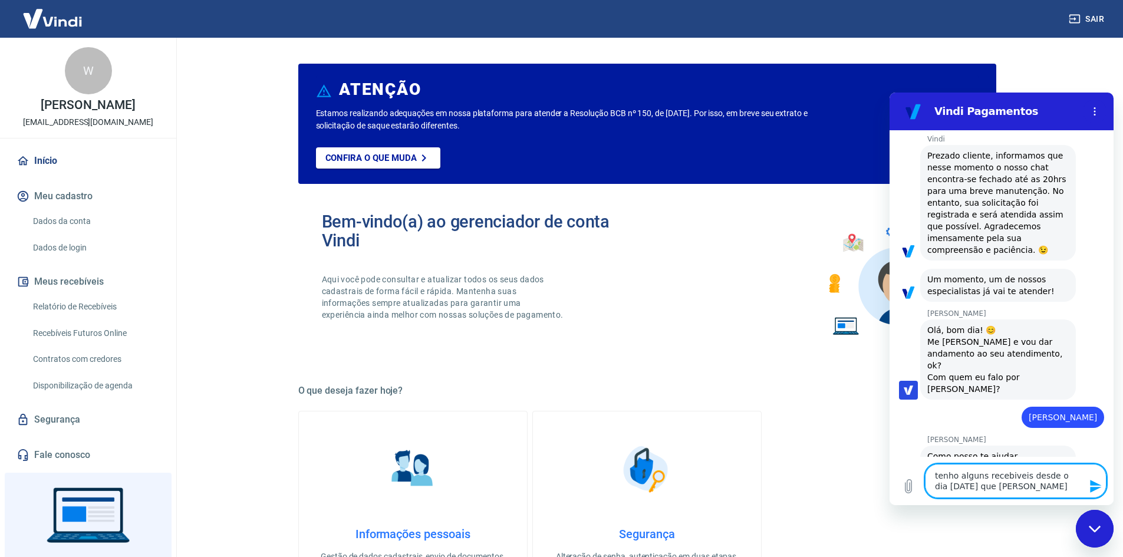
type textarea "x"
type textarea "tenho alguns recebiveis desde o dia 21 de agosto que nao fo"
type textarea "x"
type textarea "tenho alguns recebiveis desde o dia 21 de agosto que nao for"
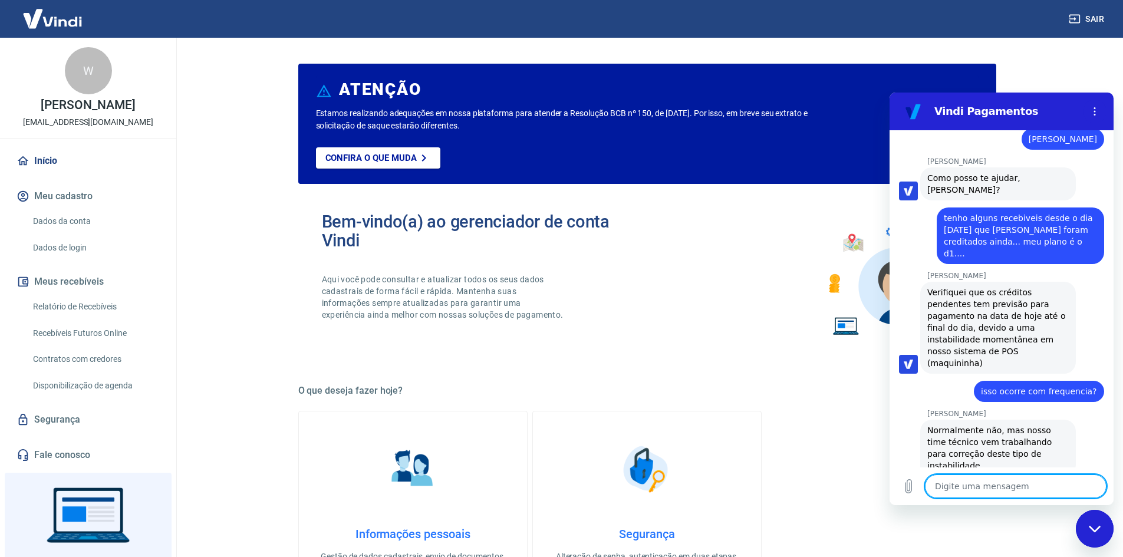
scroll to position [703, 0]
